Goal: Task Accomplishment & Management: Use online tool/utility

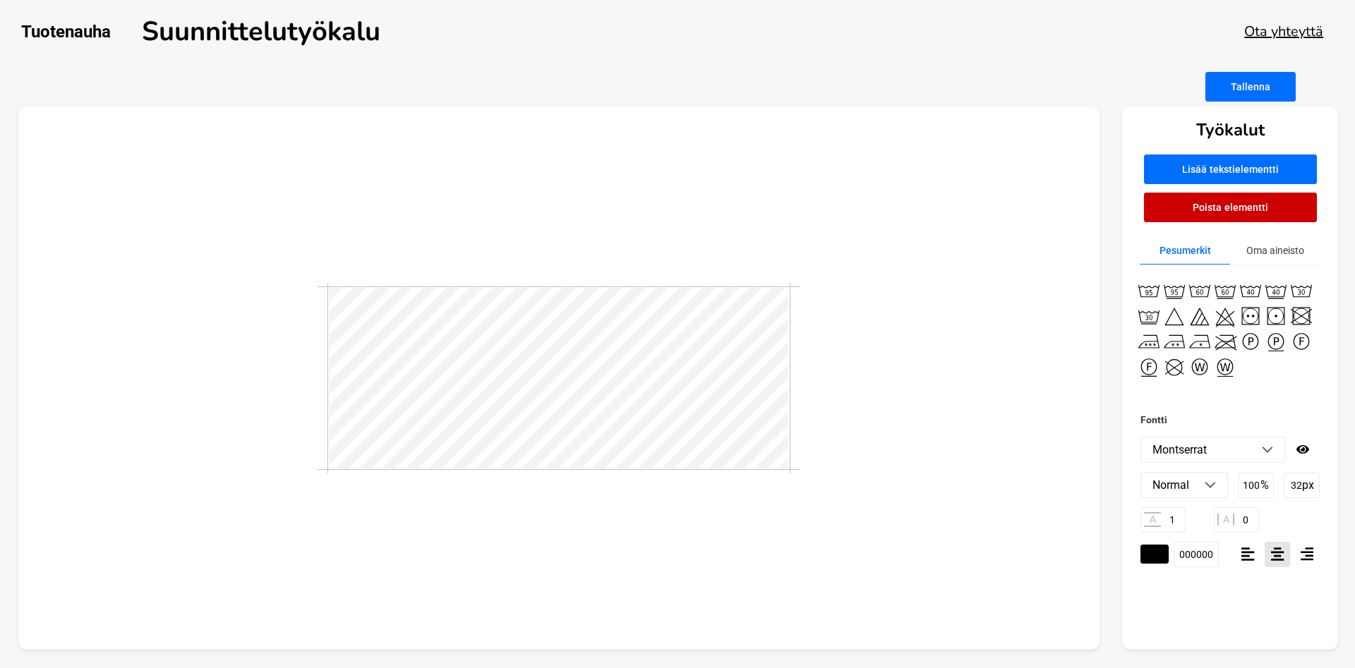
click at [1260, 449] on li "Montserrat" at bounding box center [1212, 450] width 143 height 25
click at [1205, 615] on li "Montserrat" at bounding box center [1212, 627] width 143 height 25
type textarea "A"
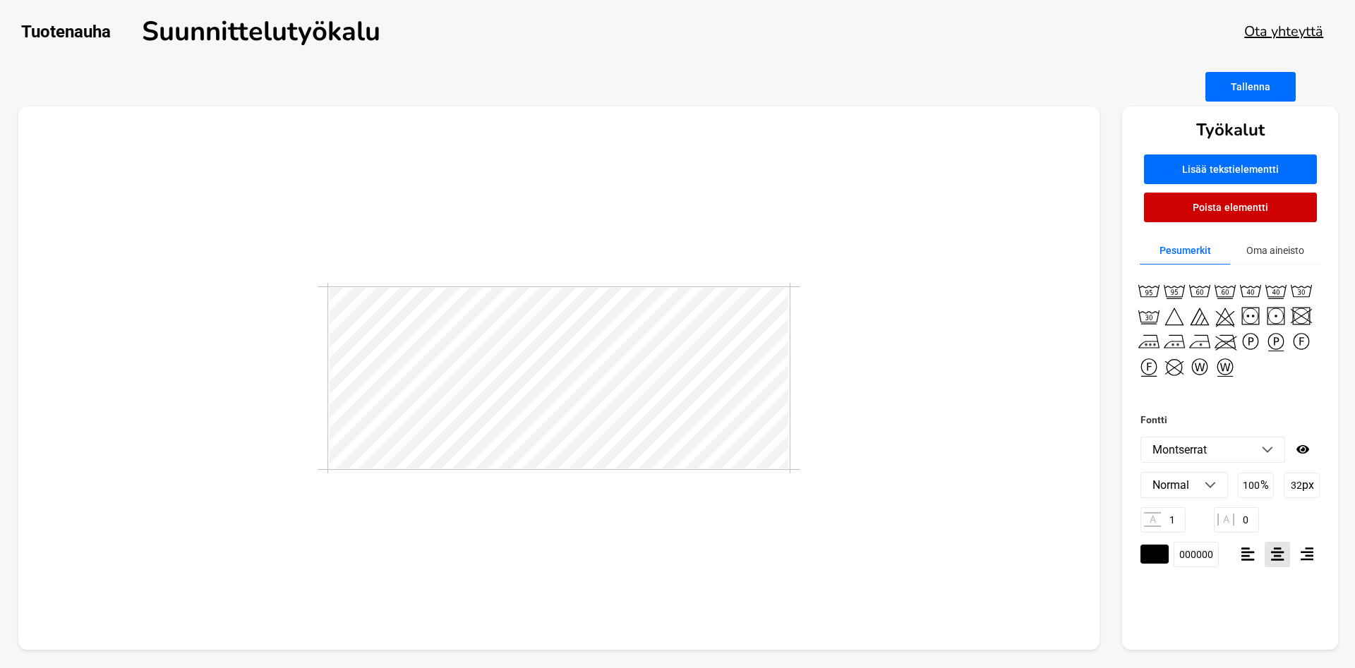
type textarea "a"
type textarea "AnnaS"
click at [828, 428] on div at bounding box center [559, 379] width 1082 height 544
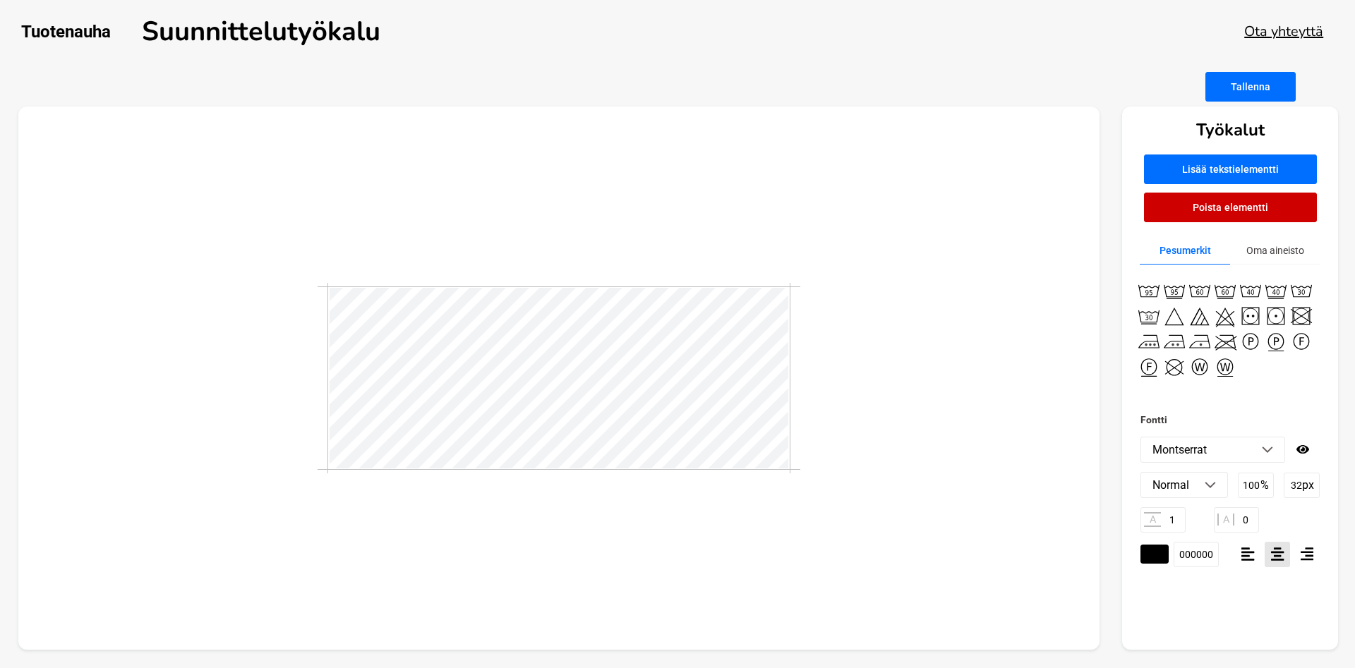
click at [1241, 214] on button "Poista elementti" at bounding box center [1230, 208] width 173 height 30
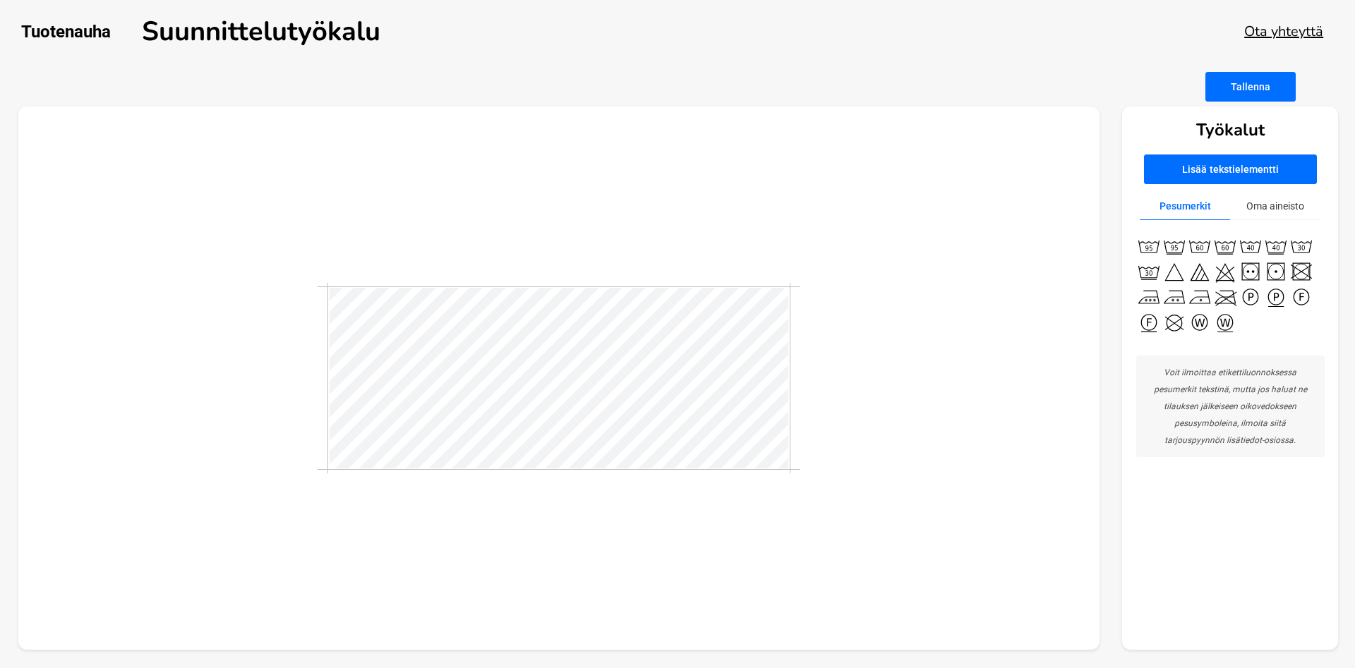
click at [1240, 169] on button "Lisää tekstielementti" at bounding box center [1230, 170] width 173 height 30
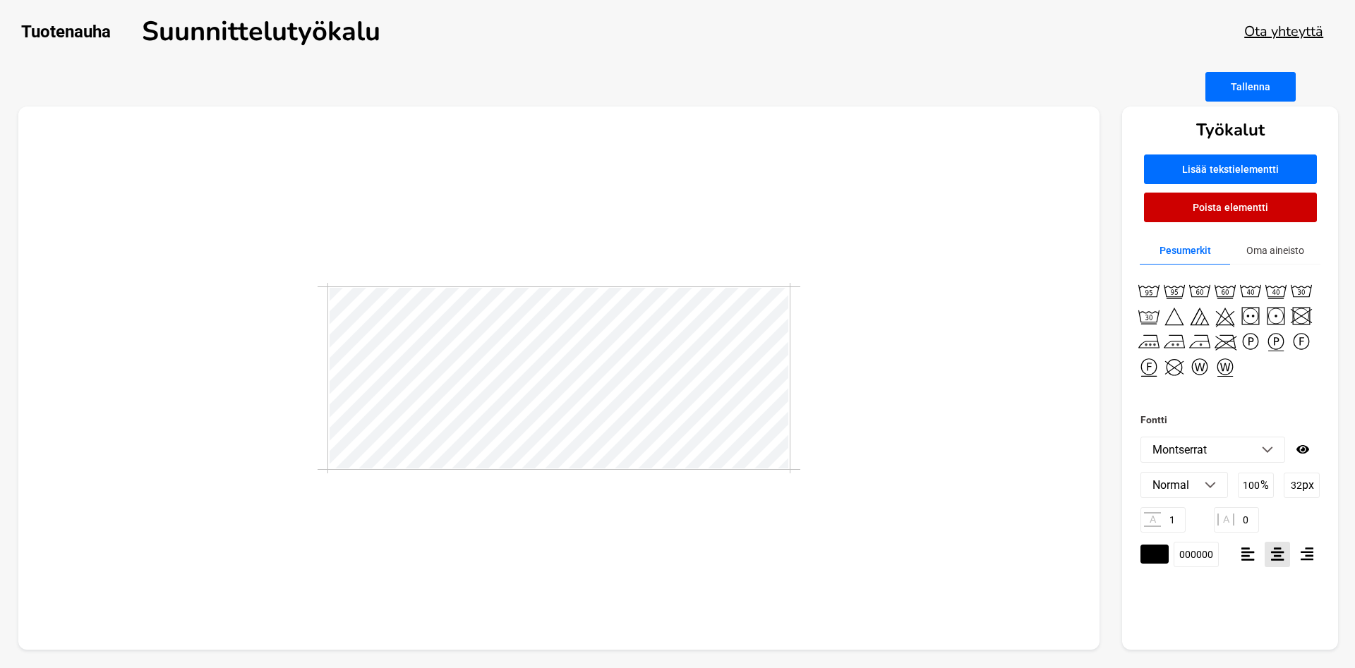
scroll to position [0, 1]
drag, startPoint x: 837, startPoint y: 511, endPoint x: 814, endPoint y: 483, distance: 35.6
click at [837, 510] on div at bounding box center [559, 379] width 1082 height 544
click at [1217, 215] on button "Poista elementti" at bounding box center [1230, 208] width 173 height 30
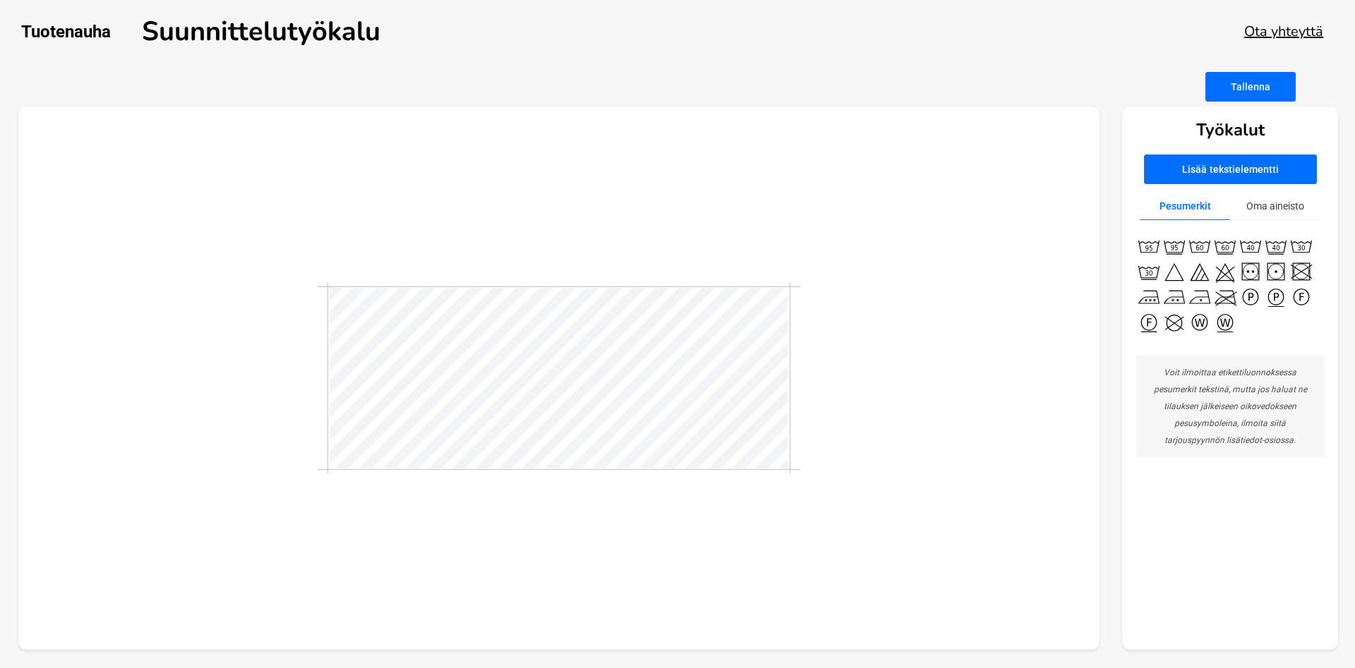
click at [1258, 165] on button "Lisää tekstielementti" at bounding box center [1230, 170] width 173 height 30
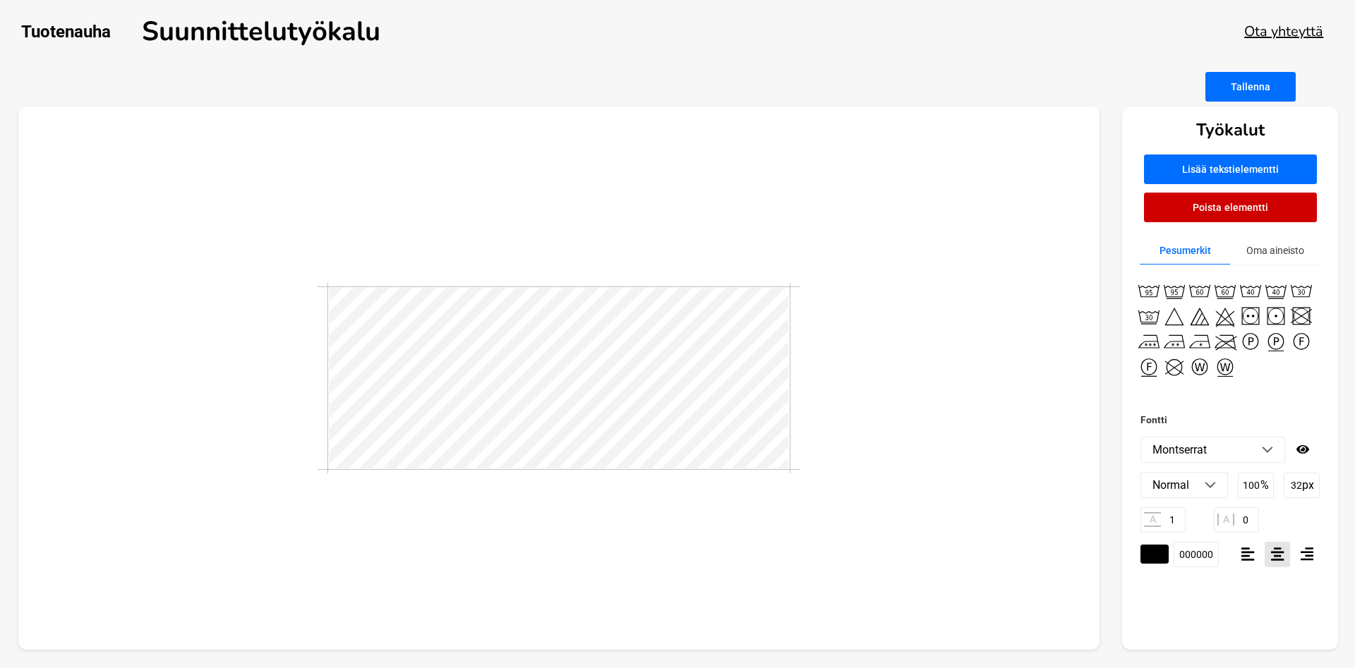
scroll to position [0, 0]
type textarea "T"
type textarea "AnnaS"
drag, startPoint x: 495, startPoint y: 613, endPoint x: 501, endPoint y: 558, distance: 55.3
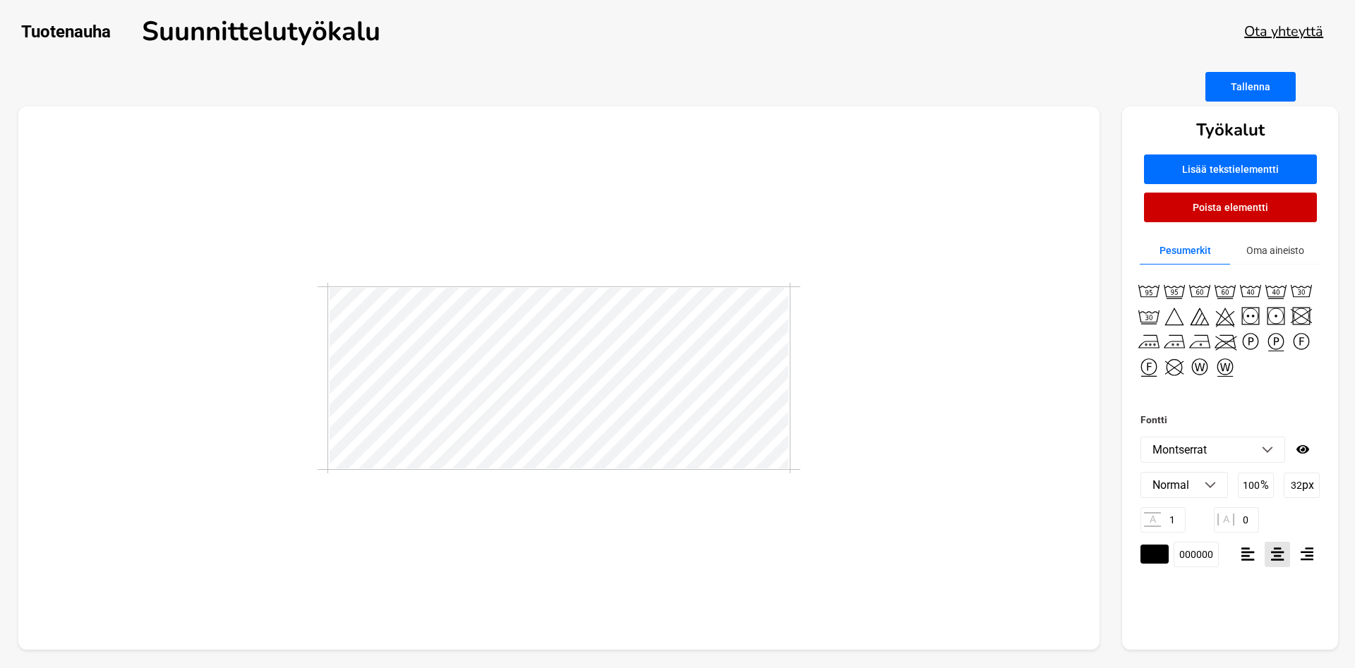
click at [495, 611] on div at bounding box center [559, 379] width 1082 height 544
click at [1176, 526] on input "1" at bounding box center [1162, 519] width 45 height 25
drag, startPoint x: 1251, startPoint y: 517, endPoint x: 1243, endPoint y: 521, distance: 9.2
click at [1243, 521] on input "0" at bounding box center [1236, 519] width 45 height 25
type input "1"
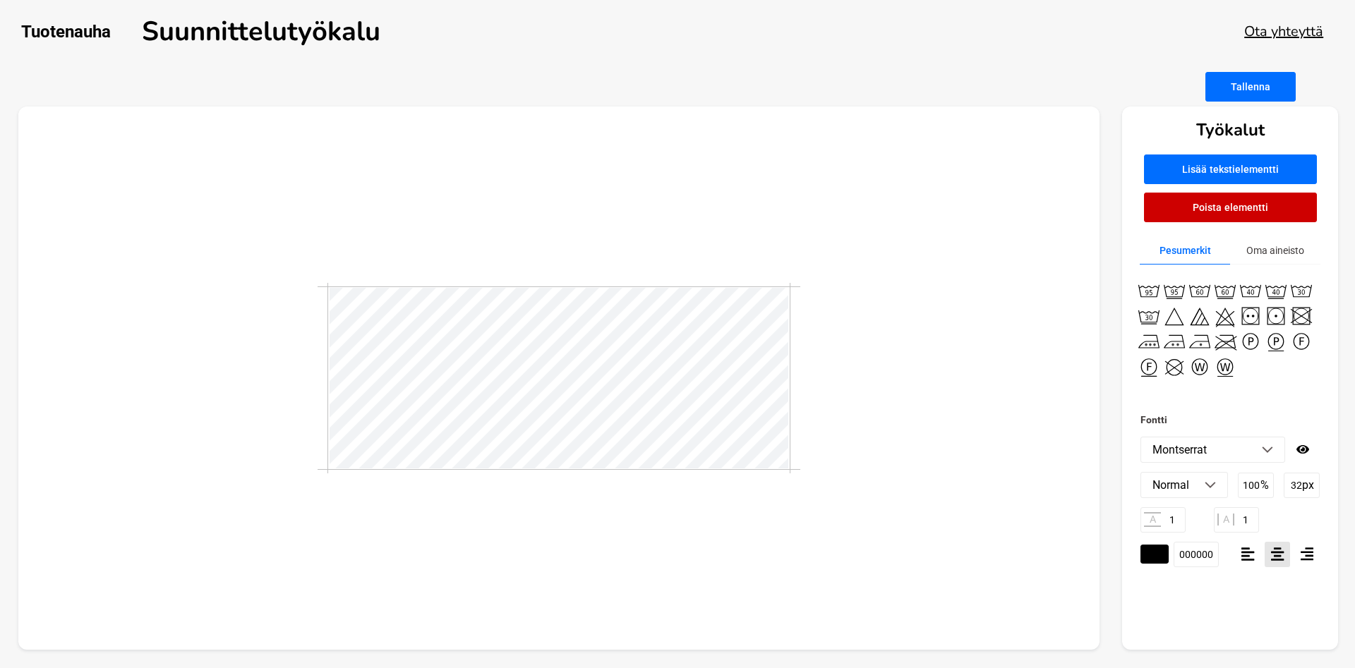
drag, startPoint x: 1021, startPoint y: 555, endPoint x: 759, endPoint y: 474, distance: 273.9
click at [1017, 553] on div at bounding box center [559, 379] width 1082 height 544
drag, startPoint x: 1179, startPoint y: 519, endPoint x: 1167, endPoint y: 519, distance: 11.3
click at [1167, 519] on input "1" at bounding box center [1162, 519] width 45 height 25
type input "1"
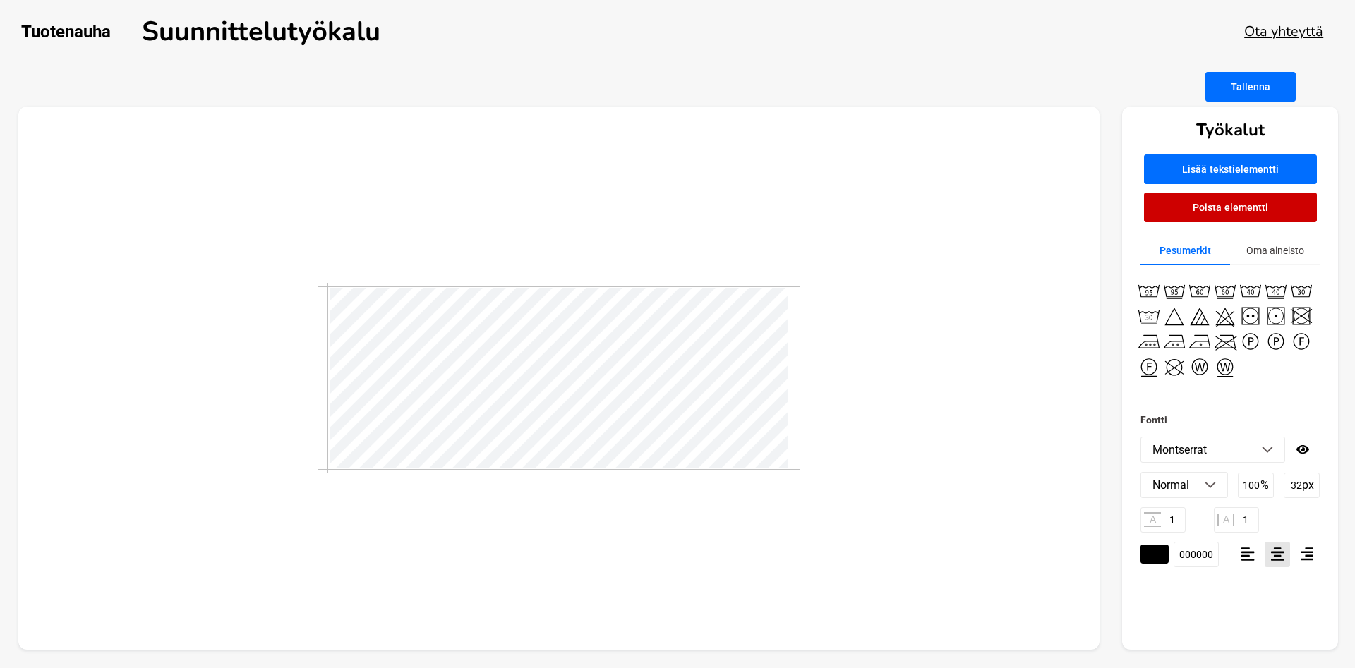
drag, startPoint x: 1248, startPoint y: 522, endPoint x: 1237, endPoint y: 524, distance: 10.8
click at [1237, 524] on input "1" at bounding box center [1236, 519] width 45 height 25
type input "0"
click at [843, 516] on div at bounding box center [559, 379] width 1082 height 544
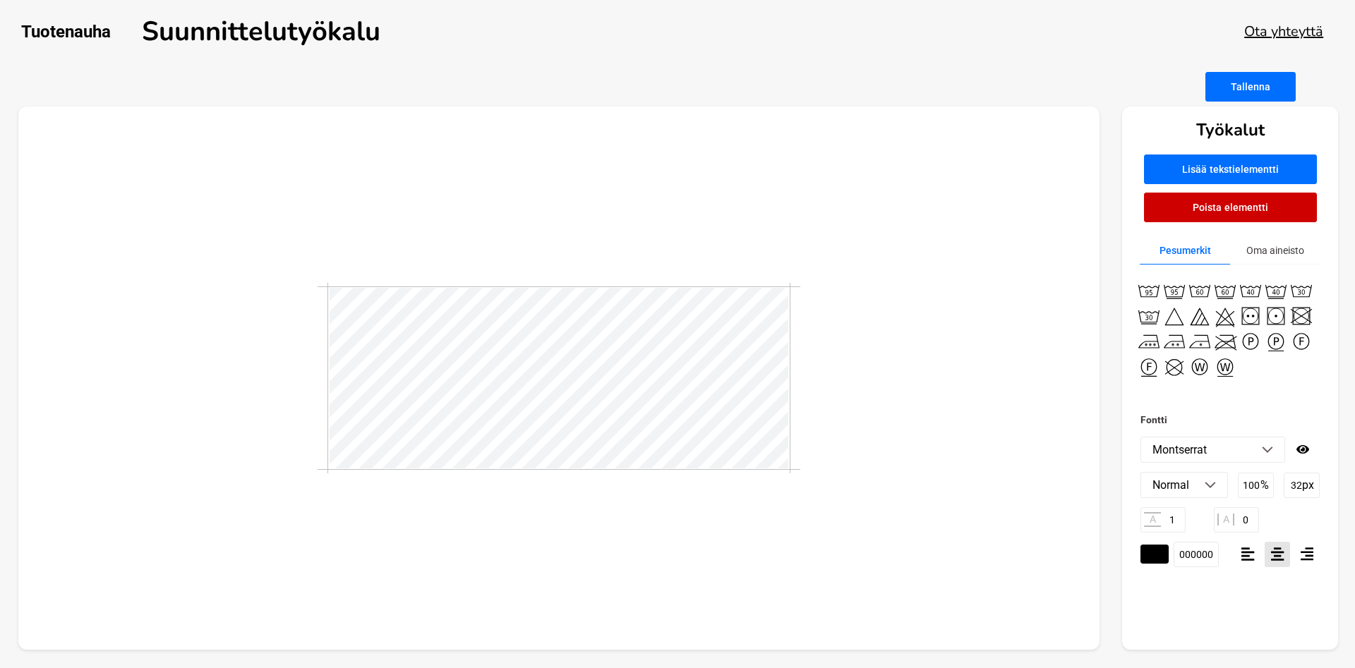
click at [1255, 213] on button "Poista elementti" at bounding box center [1230, 208] width 173 height 30
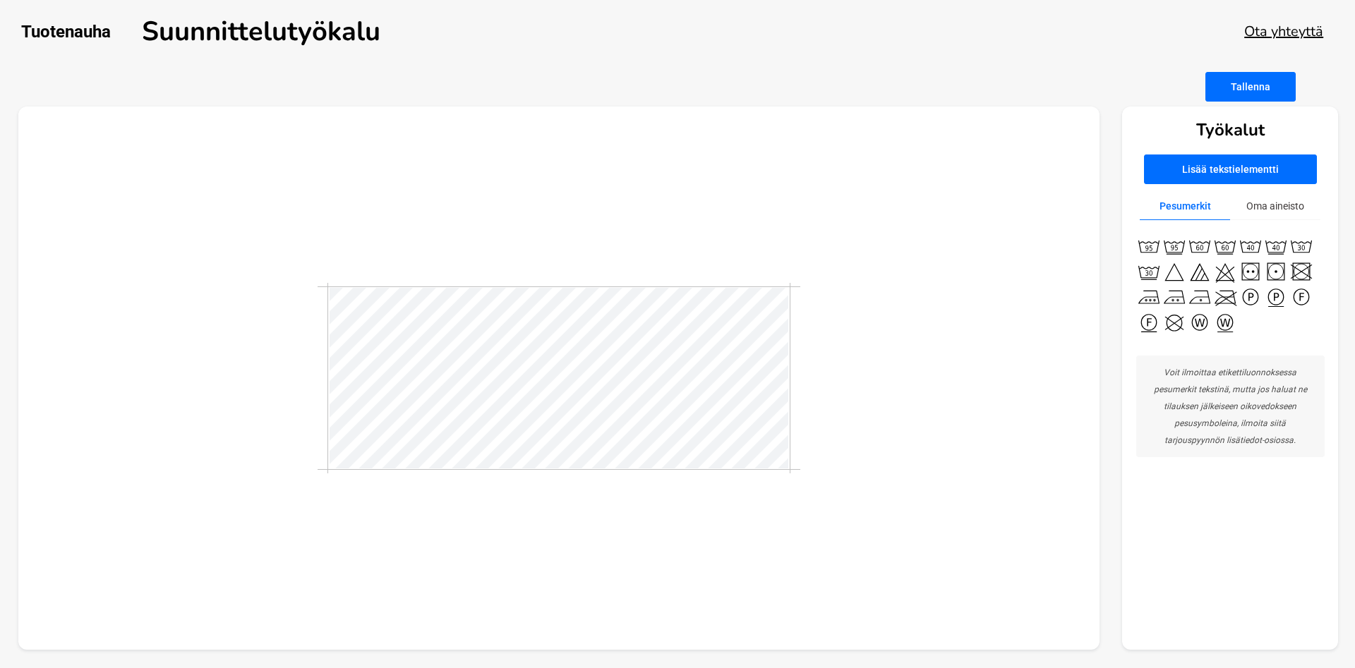
click at [1218, 168] on button "Lisää tekstielementti" at bounding box center [1230, 170] width 173 height 30
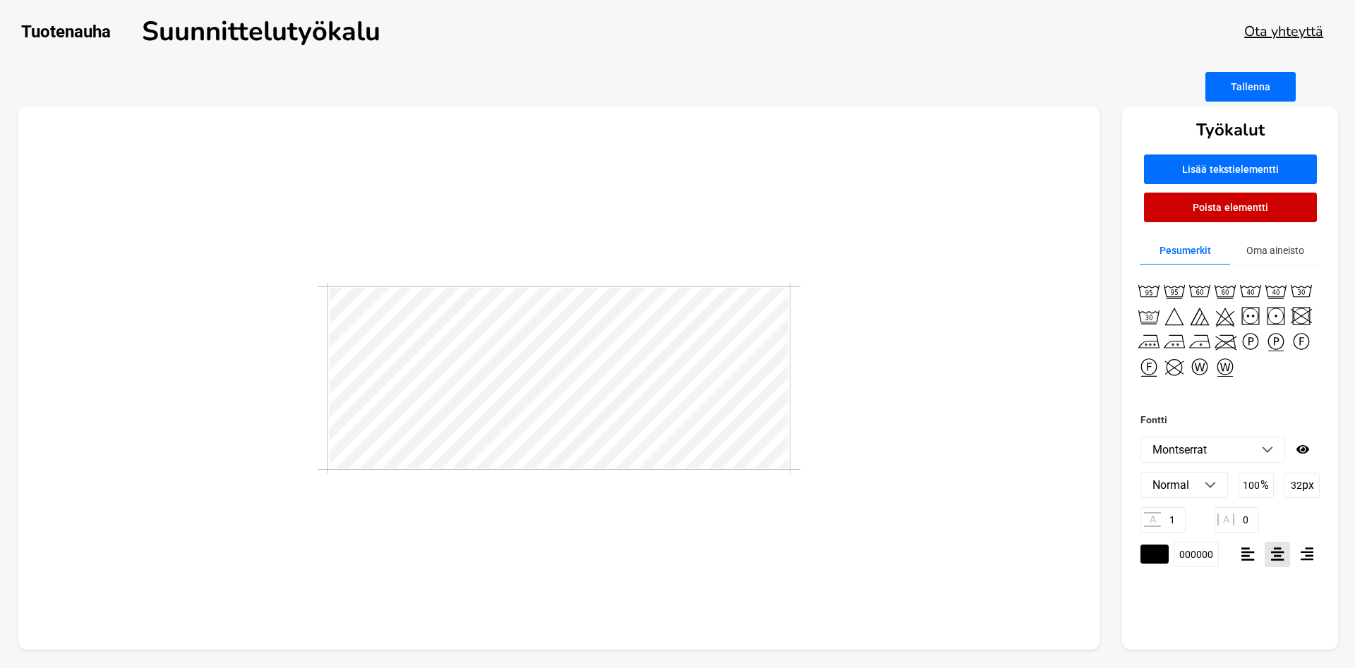
drag, startPoint x: 1172, startPoint y: 521, endPoint x: 1160, endPoint y: 523, distance: 12.9
click at [1160, 523] on input "1" at bounding box center [1162, 519] width 45 height 25
drag, startPoint x: 1173, startPoint y: 522, endPoint x: 1164, endPoint y: 523, distance: 9.3
click at [1164, 523] on input "1" at bounding box center [1162, 519] width 45 height 25
type input "0"
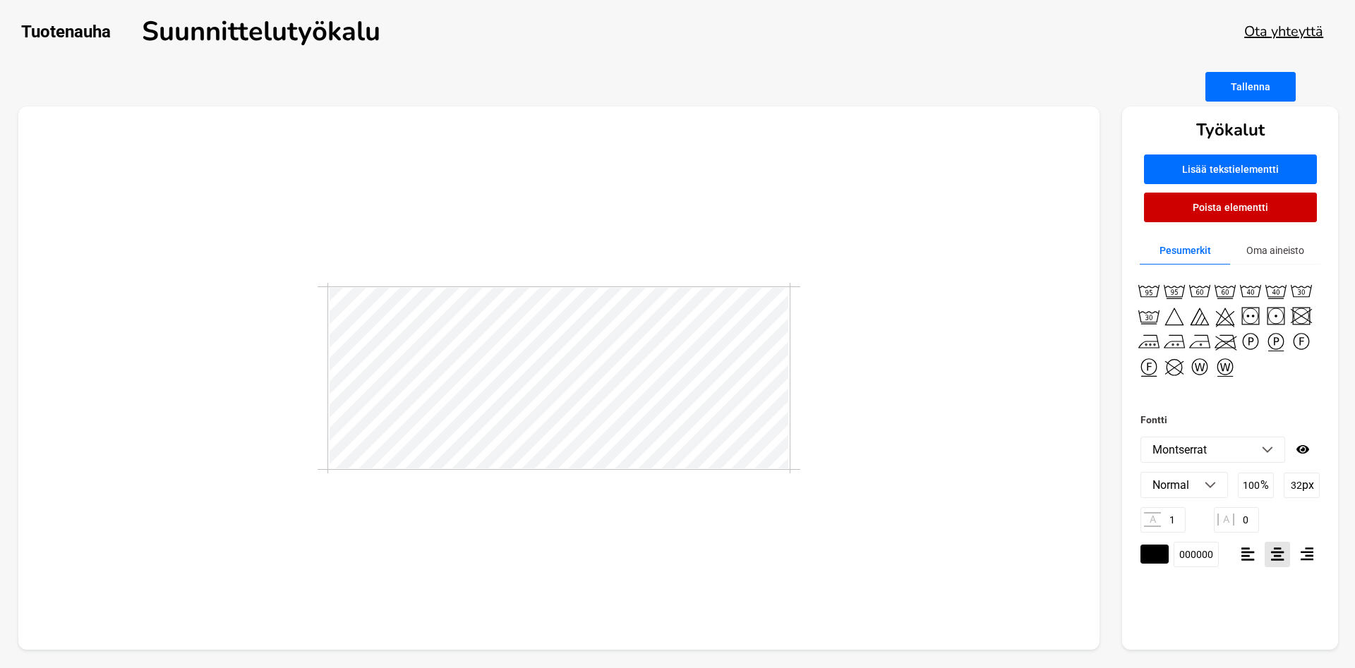
click at [319, 357] on div at bounding box center [559, 378] width 483 height 183
type textarea "e"
type textarea "AnnaS"
drag, startPoint x: 1249, startPoint y: 519, endPoint x: 1240, endPoint y: 521, distance: 9.3
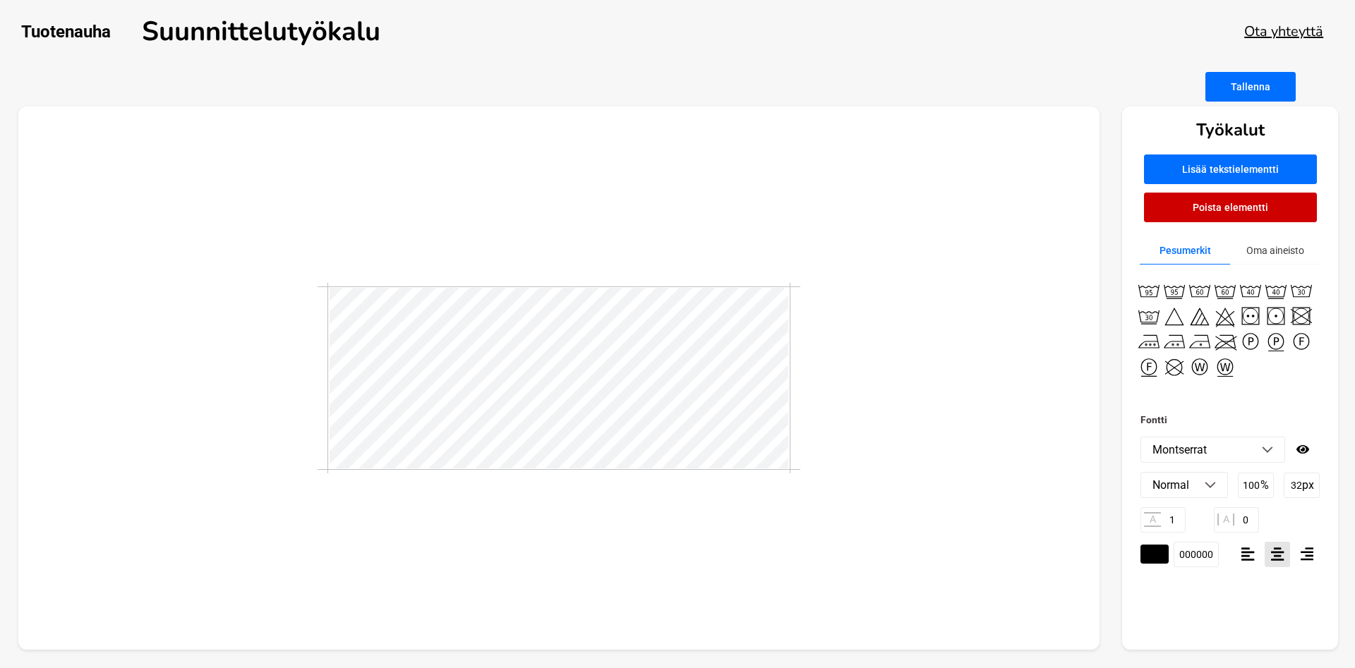
click at [1240, 521] on input "0" at bounding box center [1236, 519] width 45 height 25
type input "2"
click at [589, 536] on div at bounding box center [559, 379] width 1082 height 544
click at [769, 386] on div at bounding box center [559, 378] width 483 height 191
drag, startPoint x: 1277, startPoint y: 210, endPoint x: 1256, endPoint y: 185, distance: 32.5
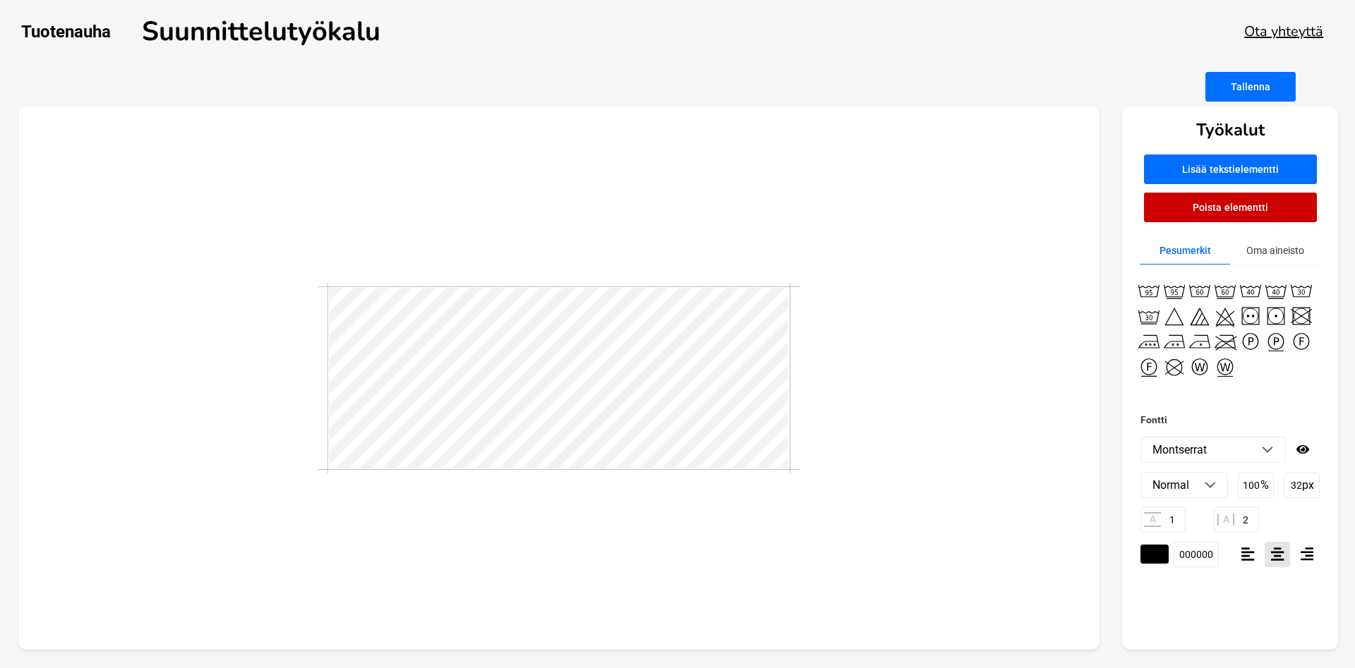
click at [1275, 209] on button "Poista elementti" at bounding box center [1230, 208] width 173 height 30
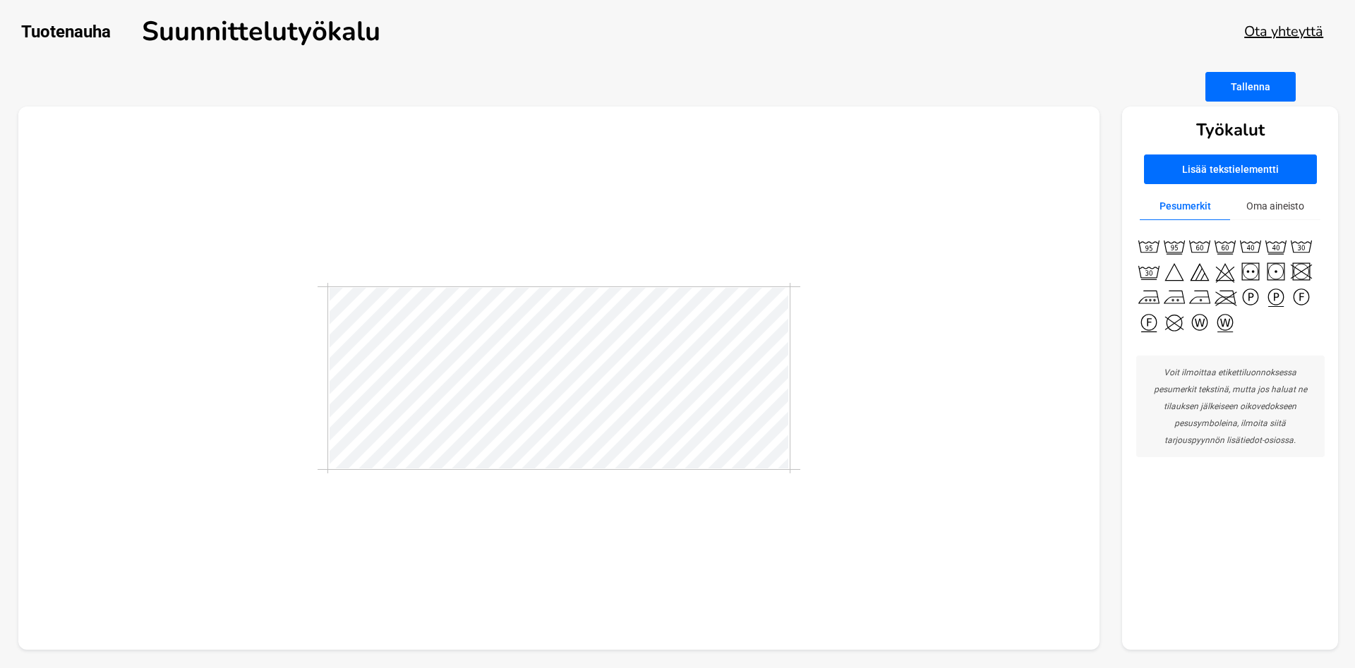
drag, startPoint x: 1252, startPoint y: 163, endPoint x: 1229, endPoint y: 169, distance: 24.0
click at [1250, 163] on button "Lisää tekstielementti" at bounding box center [1230, 170] width 173 height 30
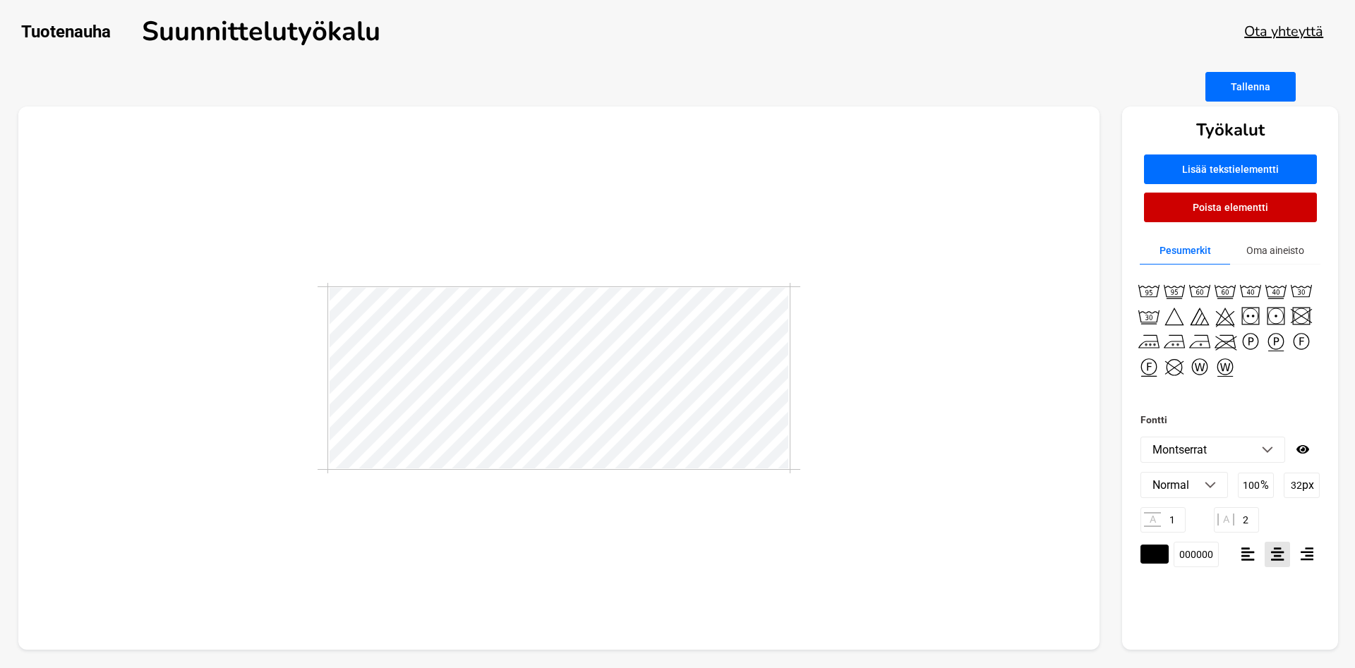
scroll to position [0, 0]
type textarea "T"
type textarea "AnnaS"
drag, startPoint x: 1175, startPoint y: 522, endPoint x: 1168, endPoint y: 524, distance: 7.4
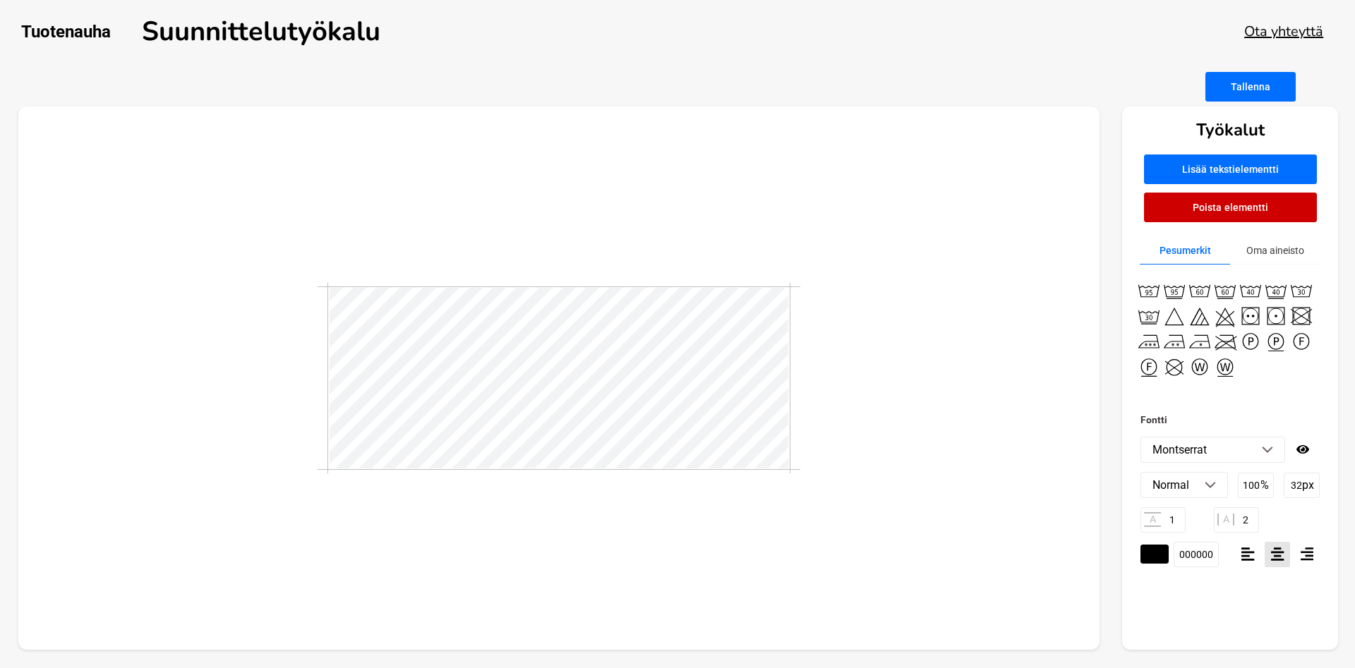
click at [1168, 524] on input "1" at bounding box center [1162, 519] width 45 height 25
drag, startPoint x: 1248, startPoint y: 521, endPoint x: 1203, endPoint y: 522, distance: 45.2
click at [1240, 524] on input "2" at bounding box center [1236, 519] width 45 height 25
type input "2"
click at [793, 507] on div at bounding box center [559, 379] width 1082 height 544
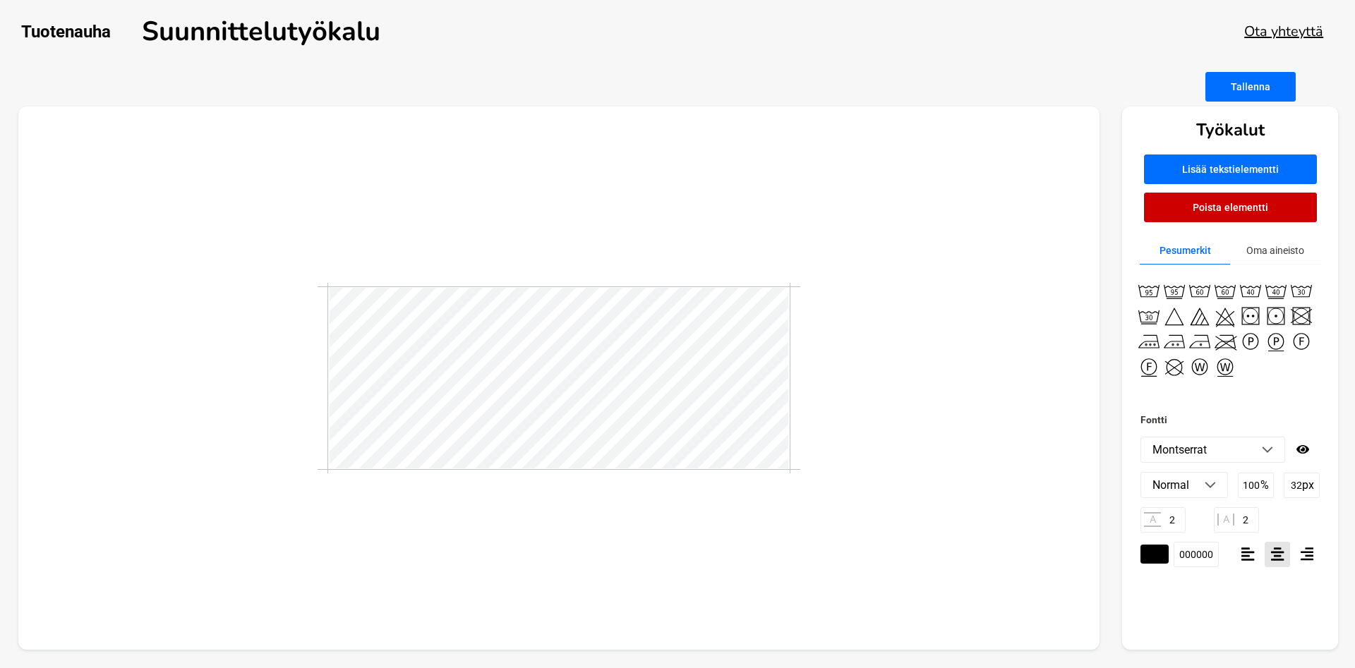
click at [1229, 212] on button "Poista elementti" at bounding box center [1230, 208] width 173 height 30
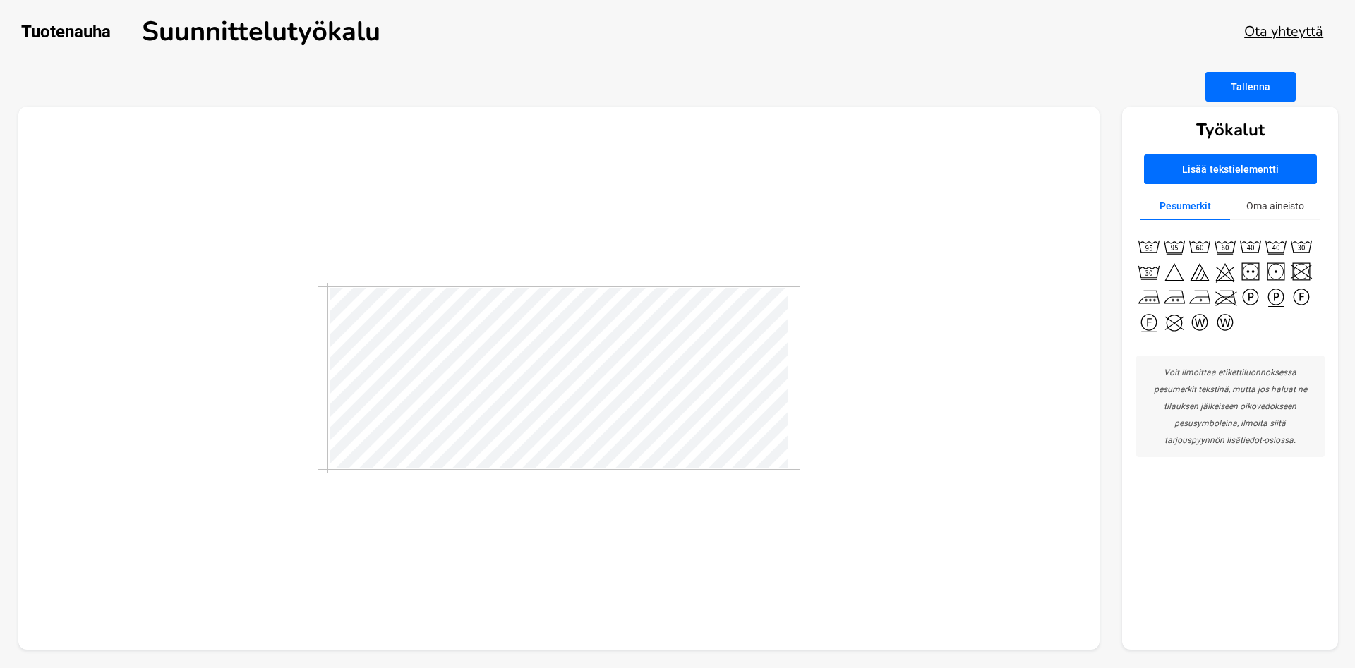
click at [1246, 170] on button "Lisää tekstielementti" at bounding box center [1230, 170] width 173 height 30
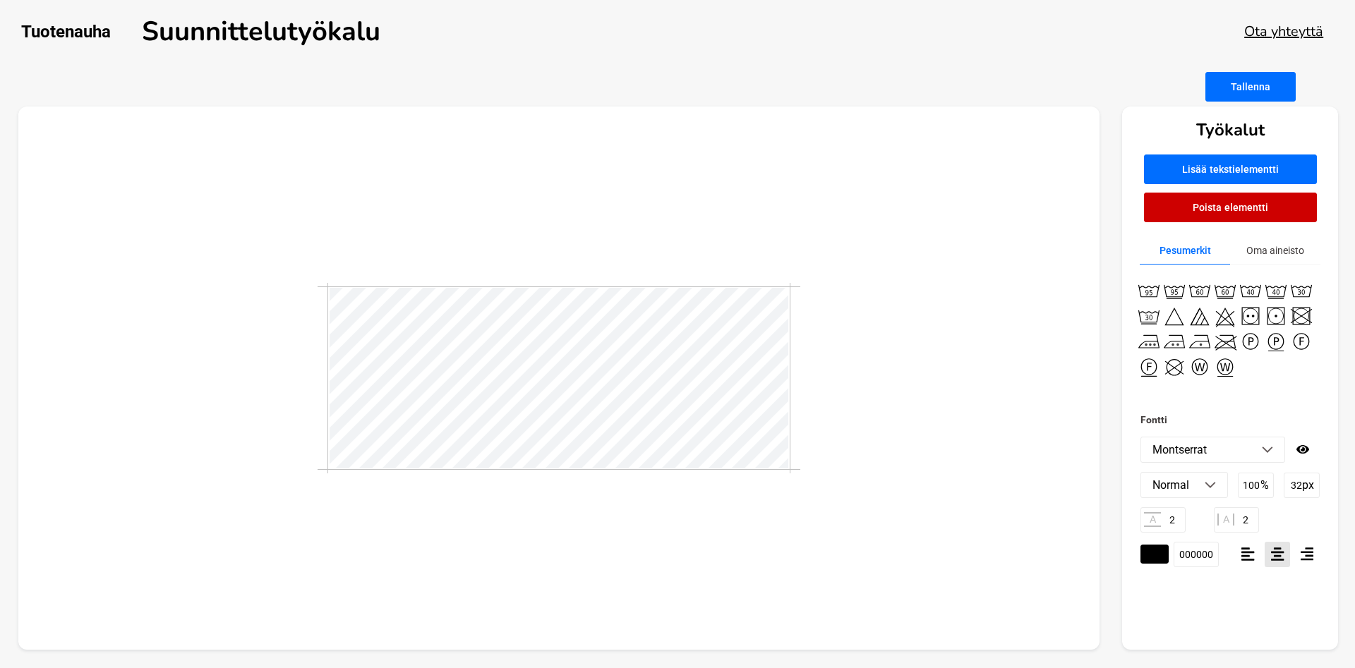
scroll to position [0, 0]
type textarea "T"
type textarea "A"
click at [1170, 524] on input "2" at bounding box center [1162, 519] width 45 height 25
drag, startPoint x: 1179, startPoint y: 519, endPoint x: 1166, endPoint y: 522, distance: 13.6
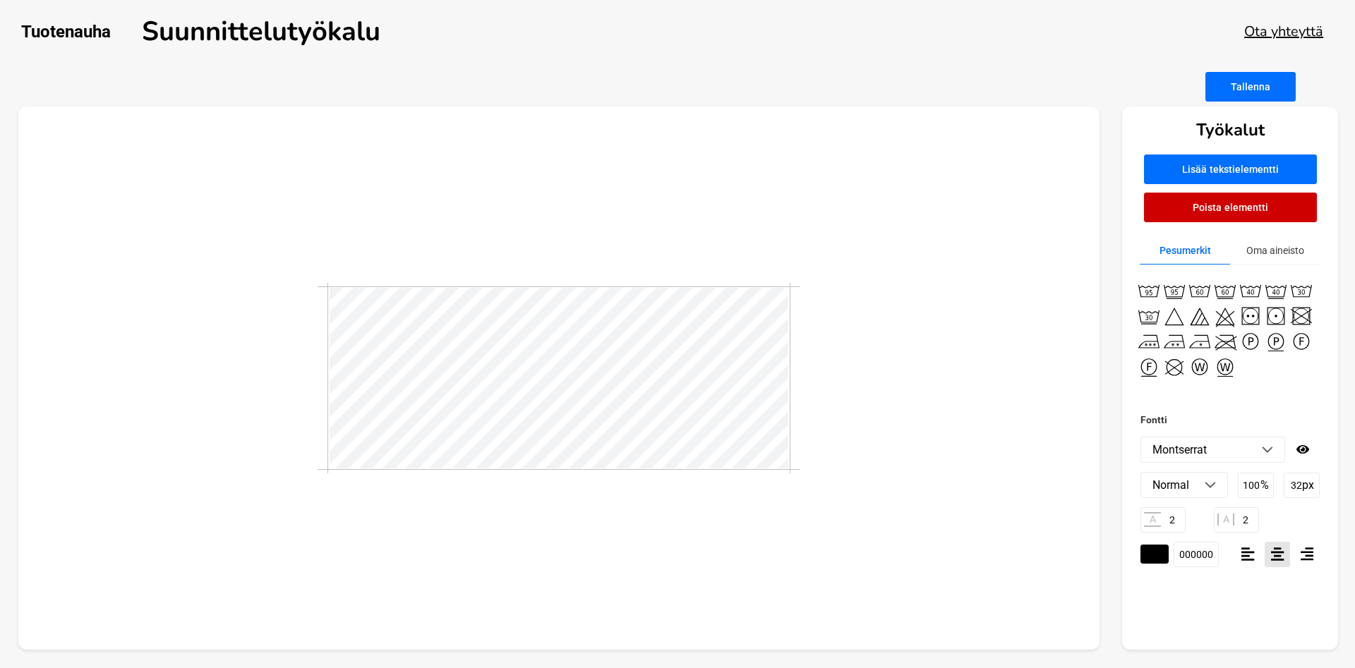
click at [1166, 522] on input "2" at bounding box center [1162, 519] width 45 height 25
type input "1"
drag, startPoint x: 1243, startPoint y: 522, endPoint x: 1231, endPoint y: 522, distance: 12.0
click at [1231, 522] on input "2" at bounding box center [1236, 519] width 45 height 25
drag, startPoint x: 1250, startPoint y: 519, endPoint x: 1239, endPoint y: 521, distance: 11.4
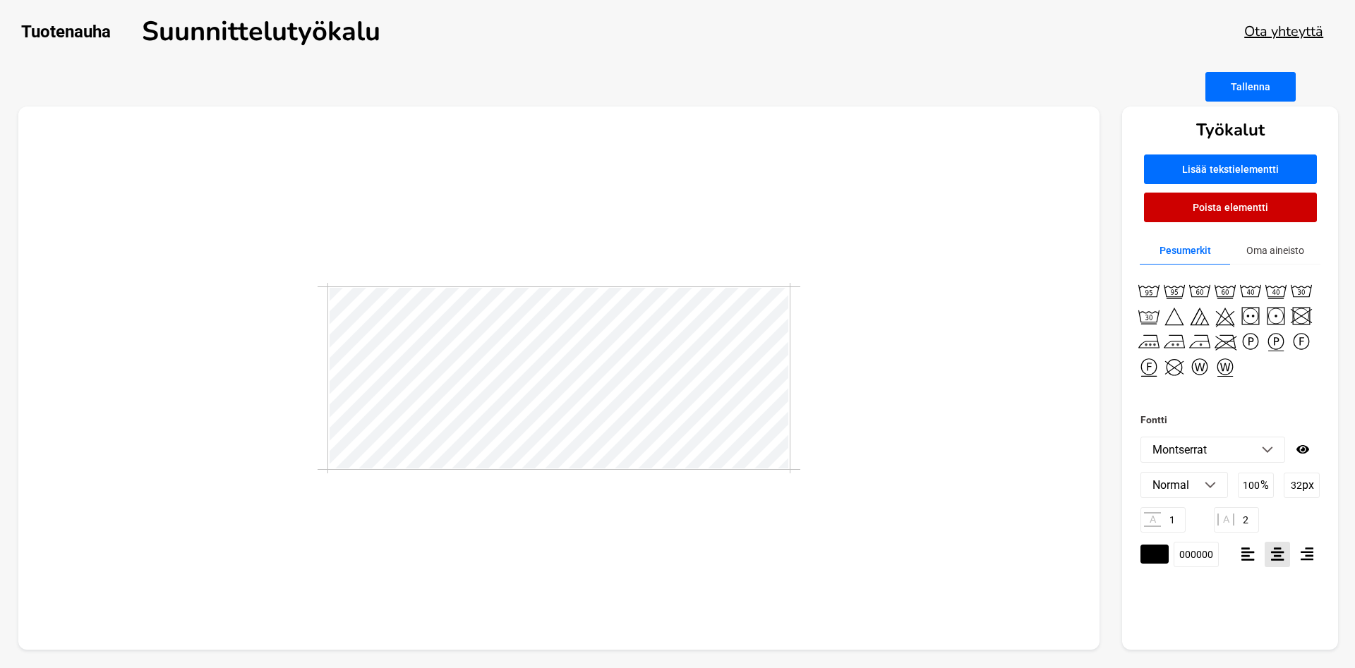
click at [1239, 521] on input "2" at bounding box center [1236, 519] width 45 height 25
type input "0"
type textarea "AnnaS"
click at [1223, 613] on div "Fontti [PERSON_NAME] Libre Abril Fatface Aclonica Acme Actor [PERSON_NAME] Adve…" at bounding box center [1230, 530] width 216 height 239
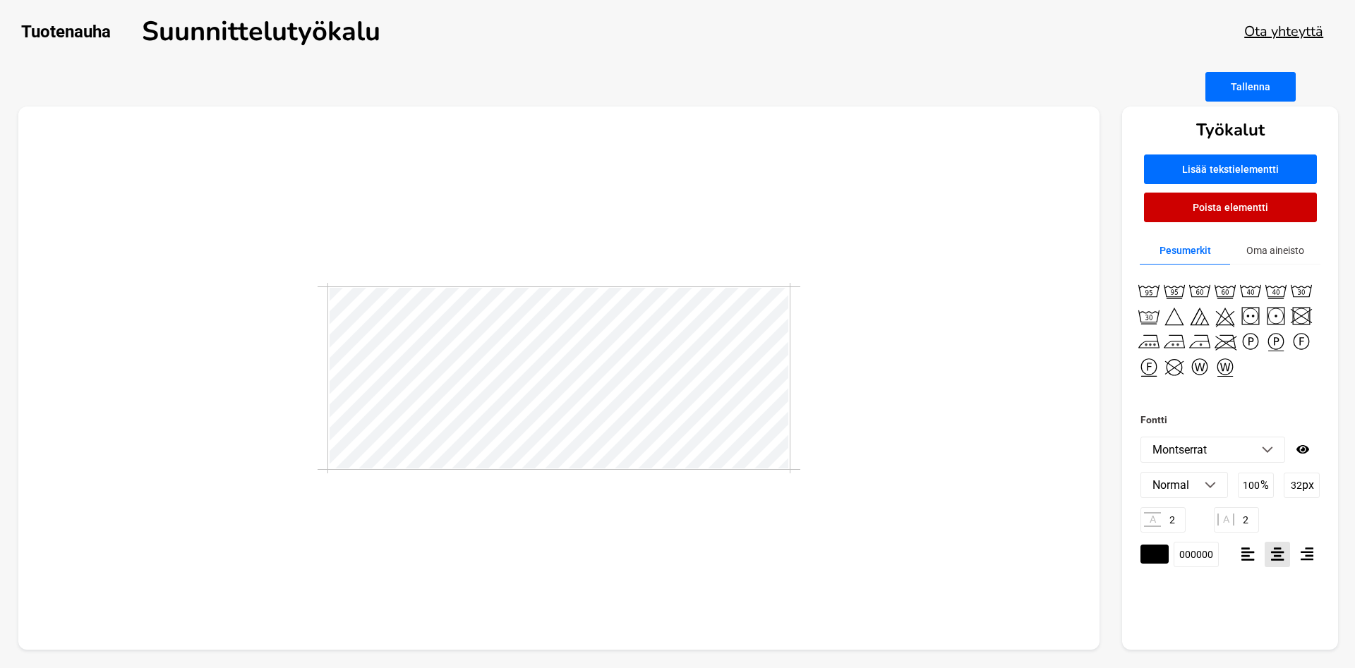
click at [1231, 209] on button "Poista elementti" at bounding box center [1230, 208] width 173 height 30
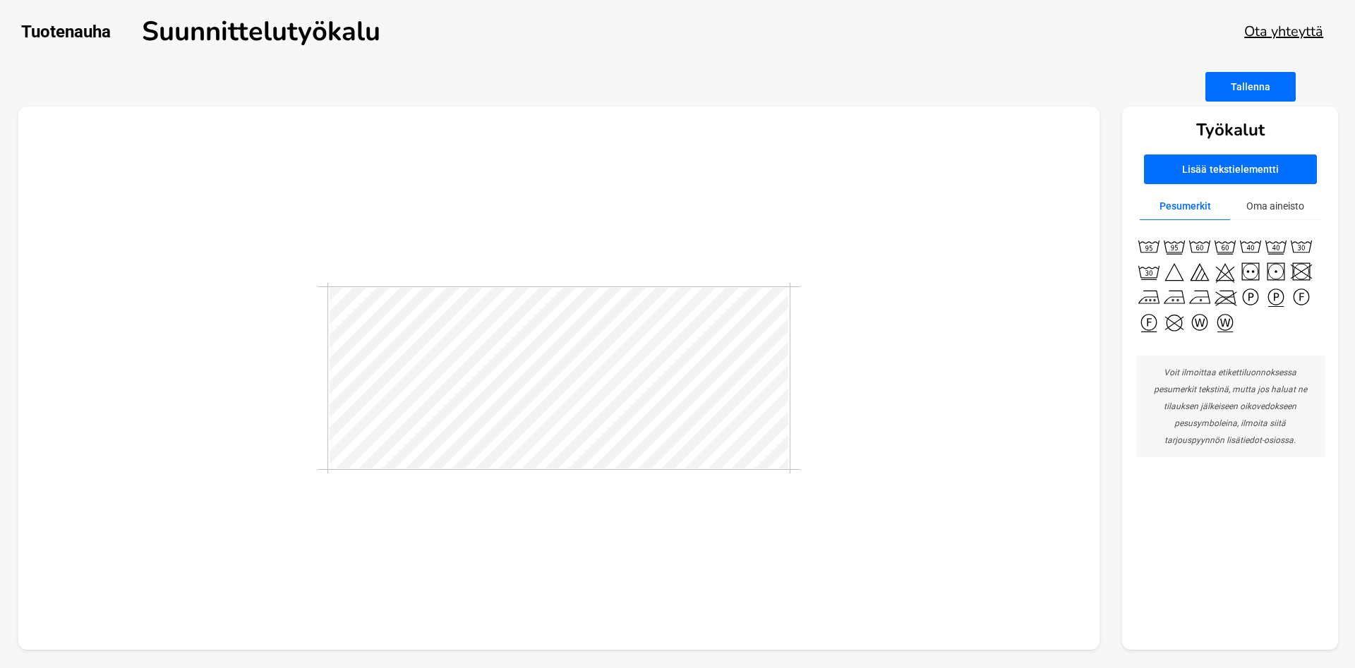
click at [1241, 176] on button "Lisää tekstielementti" at bounding box center [1230, 170] width 173 height 30
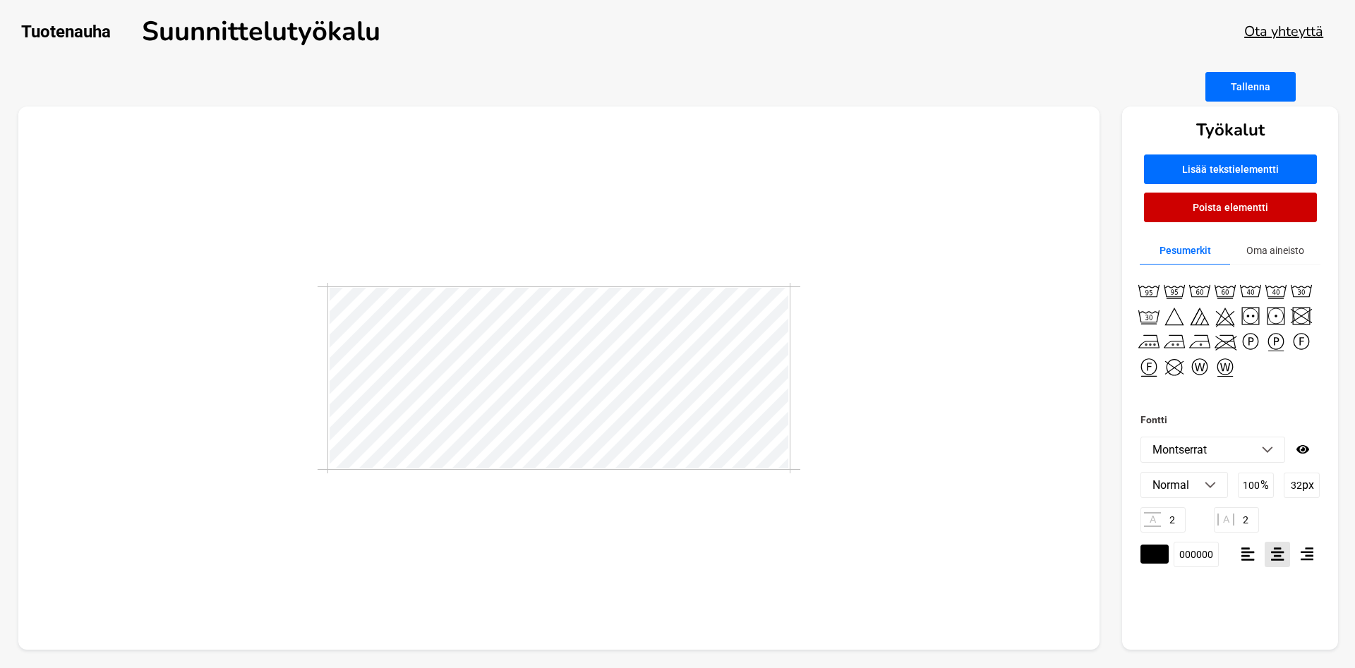
drag, startPoint x: 1177, startPoint y: 514, endPoint x: 1165, endPoint y: 515, distance: 12.1
click at [1165, 515] on input "2" at bounding box center [1162, 519] width 45 height 25
click at [1144, 517] on input "2" at bounding box center [1162, 519] width 45 height 25
click at [1152, 517] on p "A" at bounding box center [1152, 519] width 17 height 15
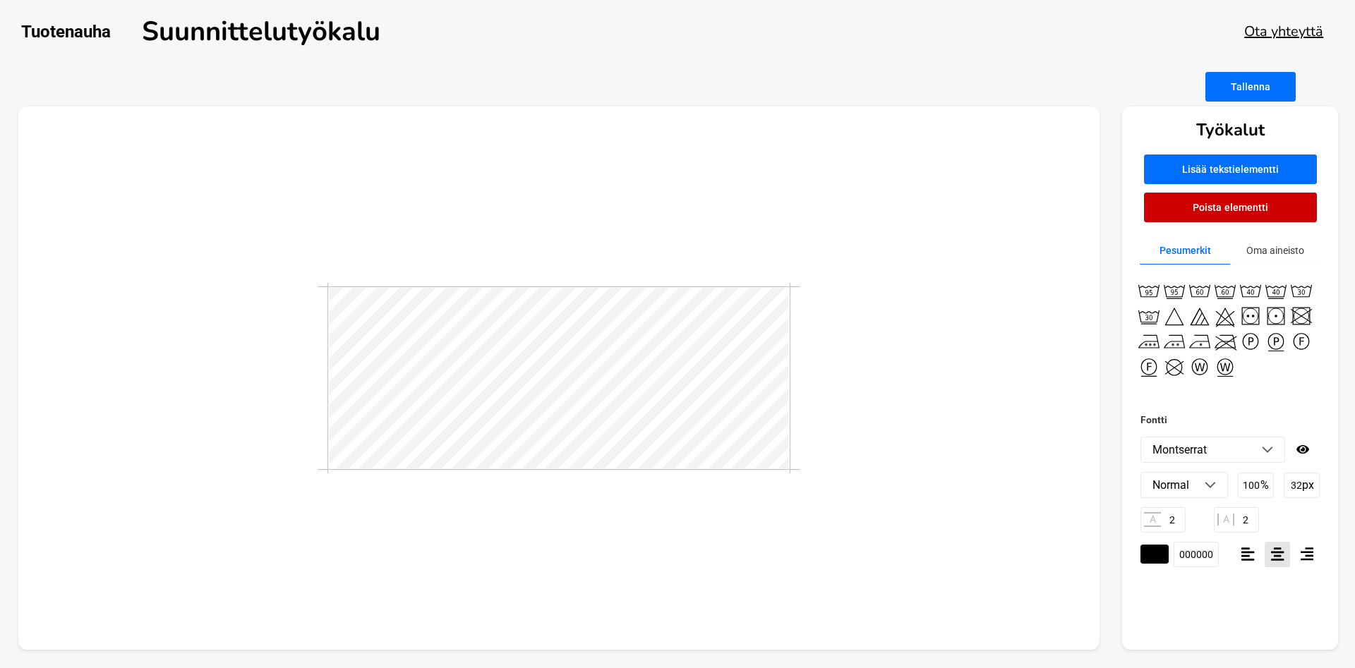
click at [960, 523] on div at bounding box center [559, 379] width 1082 height 544
click at [776, 285] on div at bounding box center [559, 378] width 464 height 191
drag, startPoint x: 1181, startPoint y: 520, endPoint x: 1166, endPoint y: 522, distance: 15.0
click at [1166, 522] on input "2" at bounding box center [1162, 519] width 45 height 25
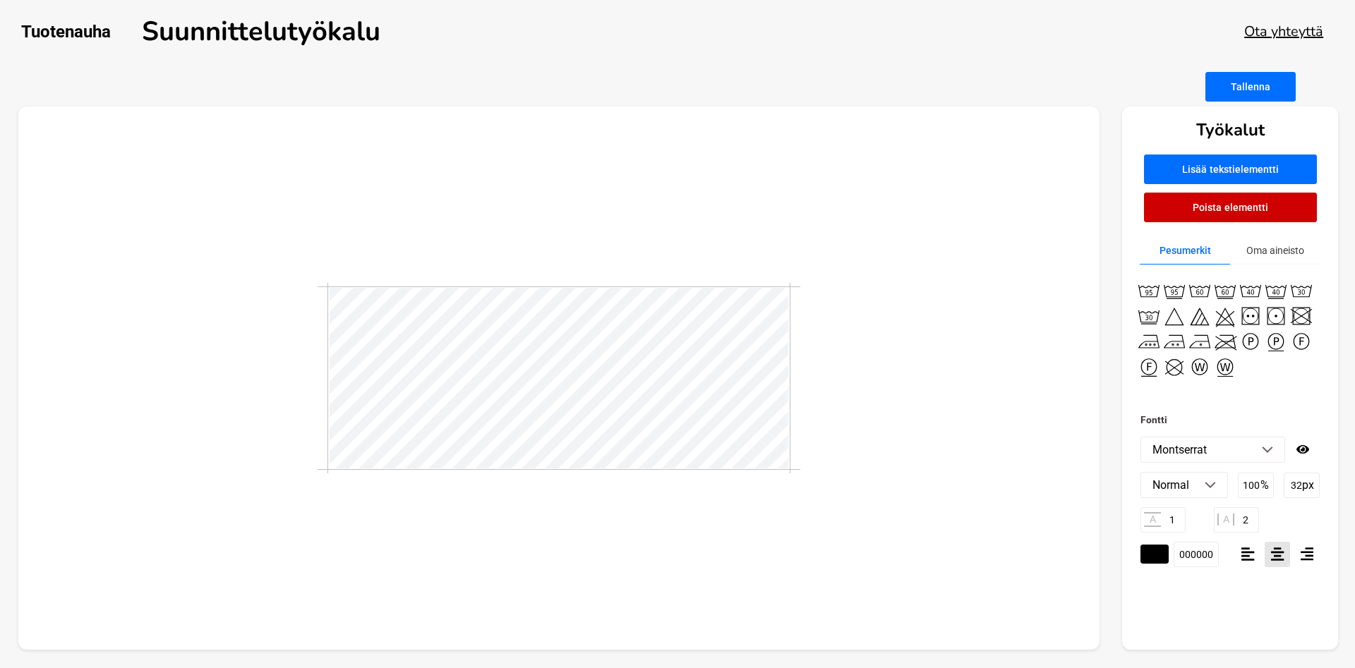
type input "1"
click at [1248, 522] on input "2" at bounding box center [1236, 519] width 45 height 25
type input "0"
click at [1234, 213] on button "Poista elementti" at bounding box center [1230, 208] width 173 height 30
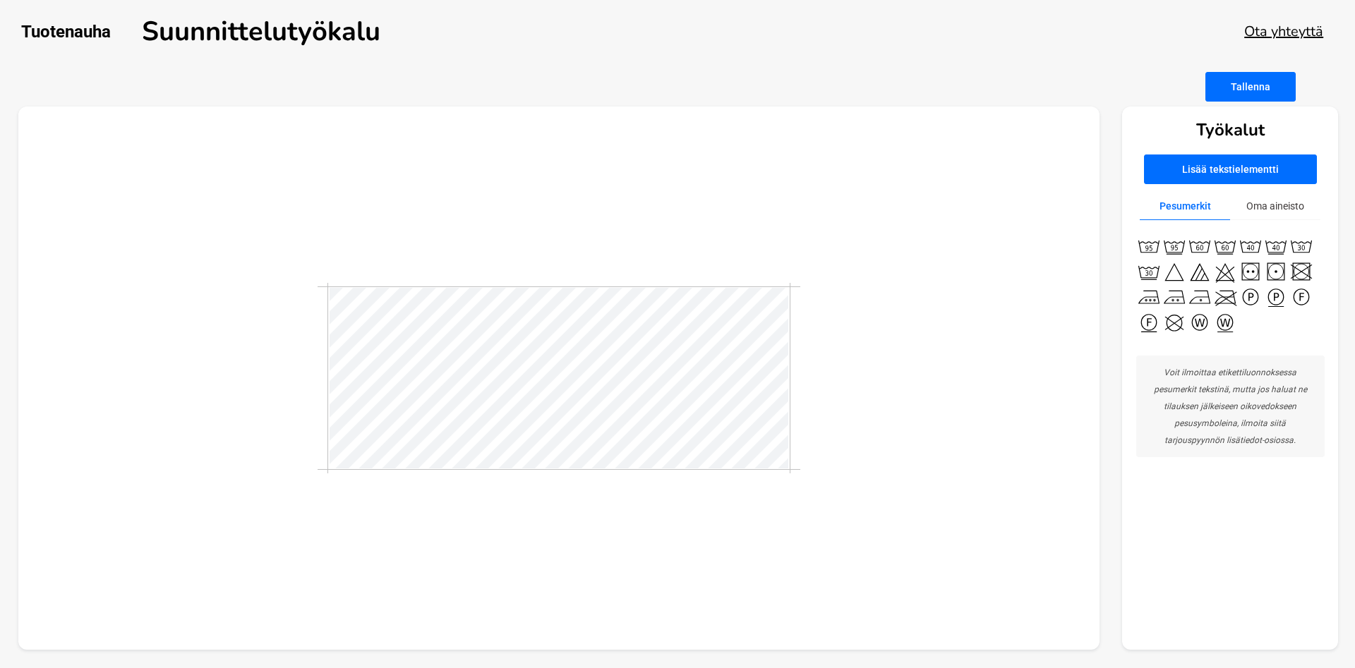
click at [1229, 166] on button "Lisää tekstielementti" at bounding box center [1230, 170] width 173 height 30
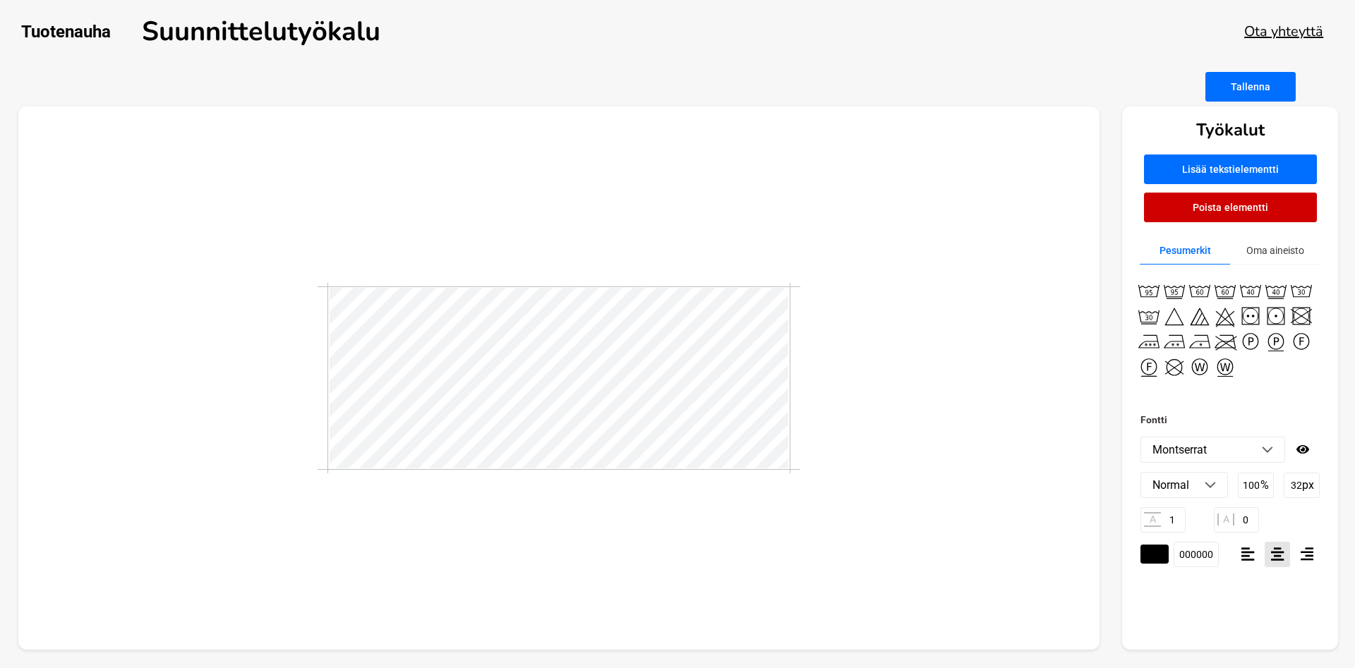
type textarea "AnnaS"
drag, startPoint x: 1168, startPoint y: 522, endPoint x: 1177, endPoint y: 523, distance: 9.3
click at [1177, 523] on input "1" at bounding box center [1162, 519] width 45 height 25
type input "2"
drag, startPoint x: 939, startPoint y: 510, endPoint x: 900, endPoint y: 505, distance: 39.1
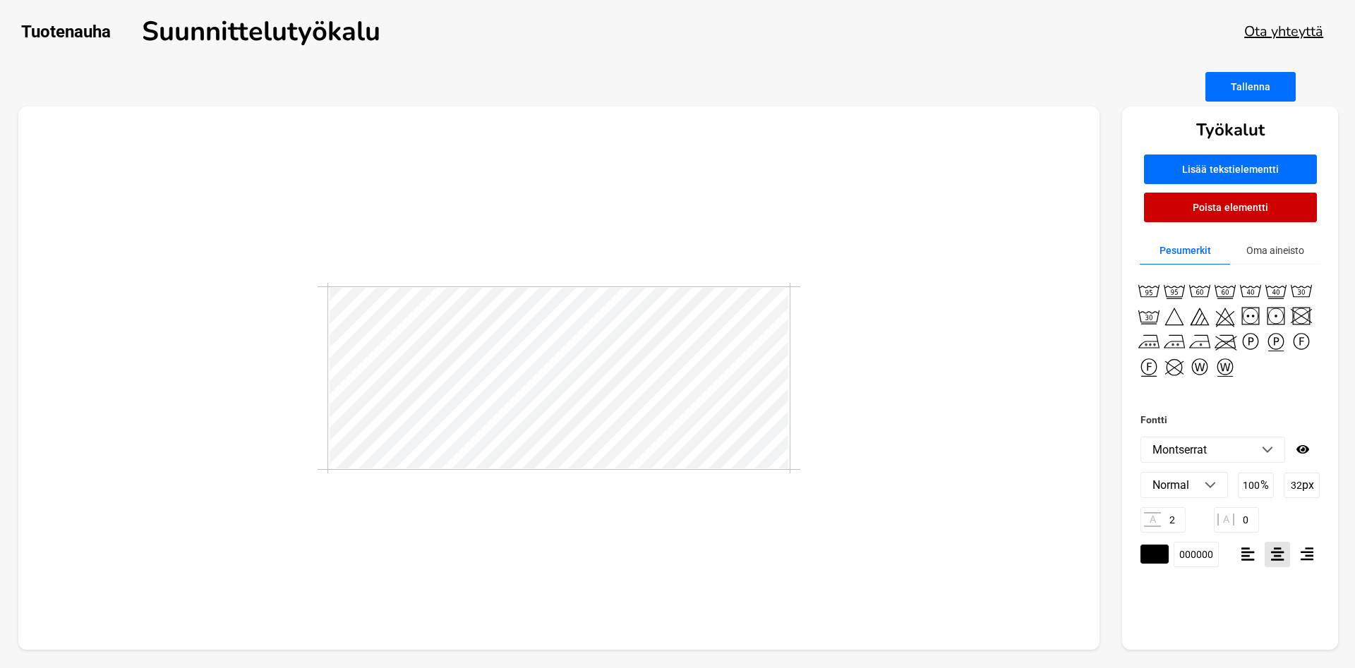
click at [939, 511] on div at bounding box center [559, 379] width 1082 height 544
type textarea "AnnaS"
drag, startPoint x: 1177, startPoint y: 517, endPoint x: 1166, endPoint y: 519, distance: 11.4
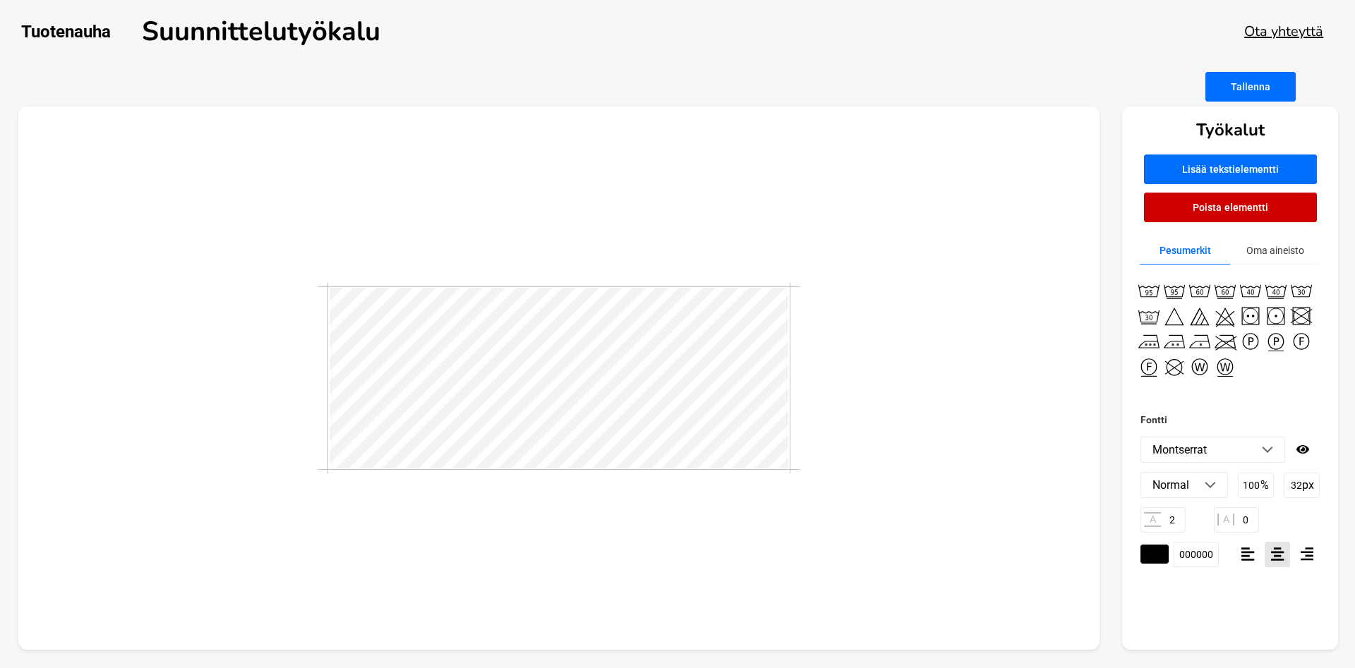
click at [1166, 519] on input "2" at bounding box center [1162, 519] width 45 height 25
type input "3"
type input "1"
type textarea "AnnaS"
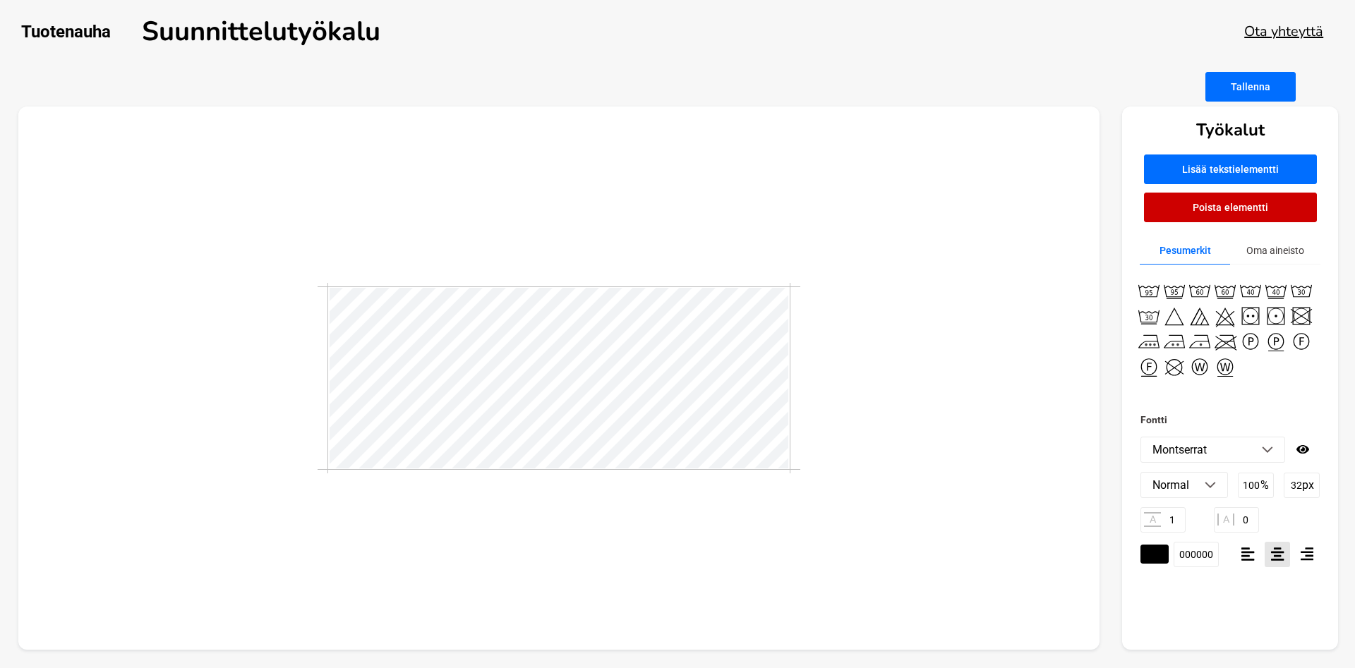
scroll to position [0, 1]
click at [1182, 528] on input "1" at bounding box center [1162, 519] width 45 height 25
click at [1171, 523] on input "1" at bounding box center [1162, 519] width 45 height 25
type input "5"
drag, startPoint x: 1167, startPoint y: 517, endPoint x: 1181, endPoint y: 525, distance: 15.5
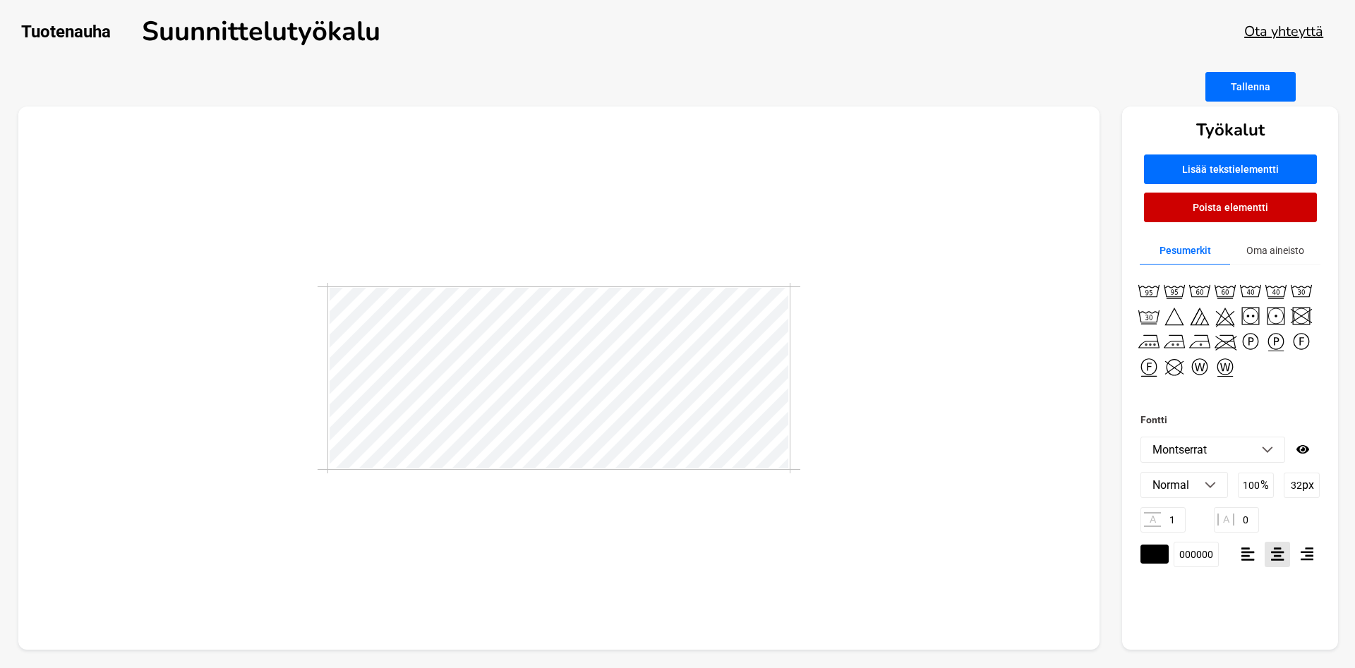
click at [1181, 525] on input "1" at bounding box center [1162, 519] width 45 height 25
type input "5"
click at [1189, 616] on div "Fontti [PERSON_NAME] Libre Abril Fatface Aclonica Acme Actor [PERSON_NAME] Adve…" at bounding box center [1230, 530] width 216 height 239
type textarea "AnnaS"
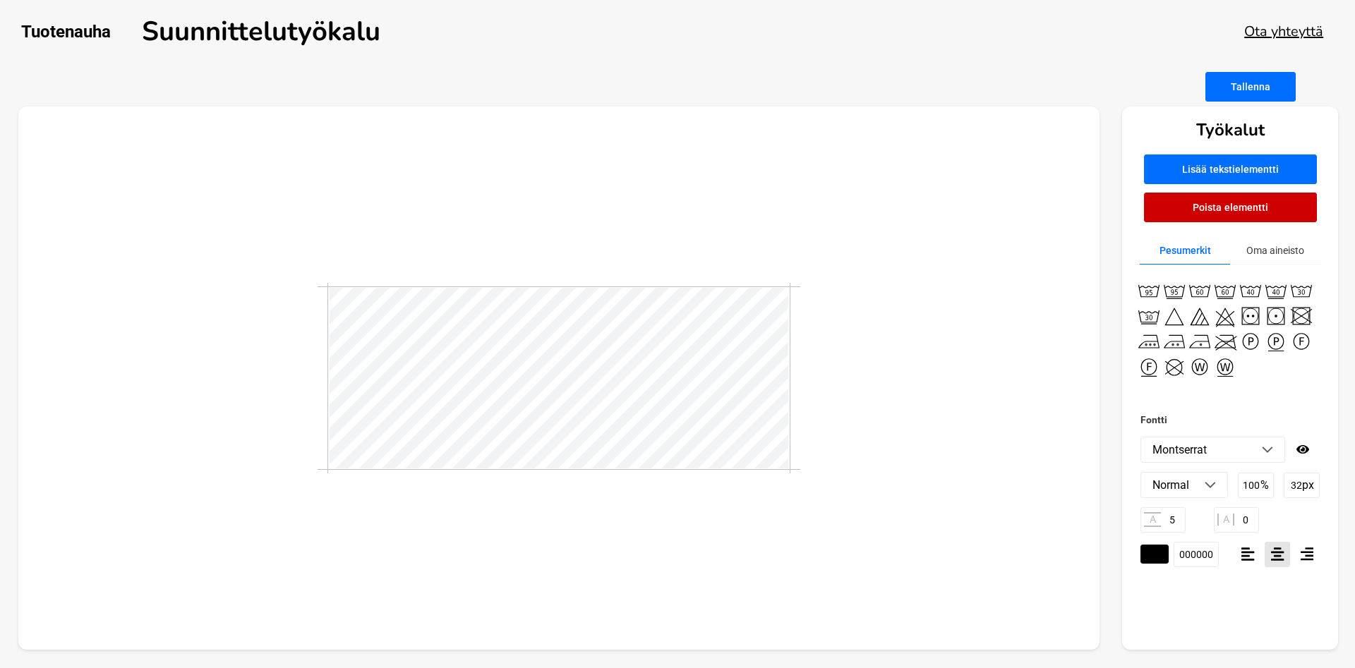
scroll to position [0, 1]
click at [740, 541] on div at bounding box center [559, 379] width 1082 height 544
click at [1303, 446] on icon at bounding box center [1302, 449] width 13 height 8
click at [1303, 446] on icon at bounding box center [1303, 449] width 14 height 11
click at [1303, 446] on icon at bounding box center [1302, 449] width 13 height 8
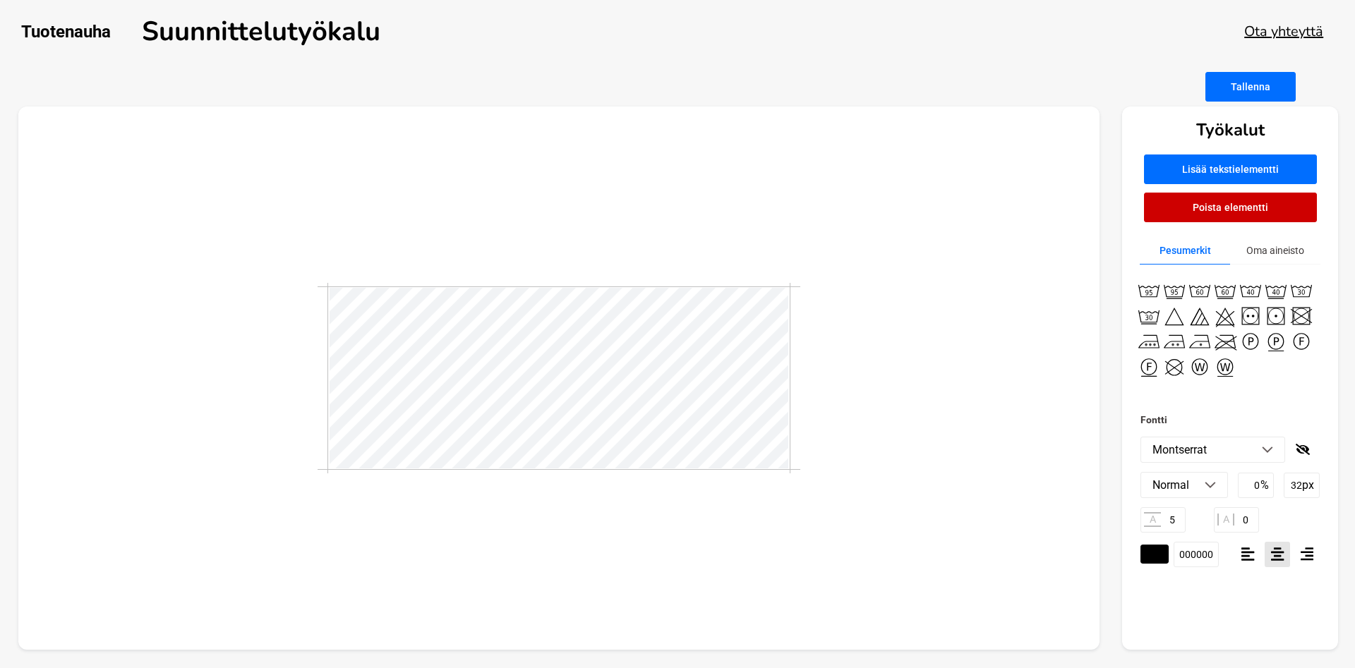
click at [1303, 446] on icon at bounding box center [1303, 449] width 14 height 11
type input "100"
click at [1241, 519] on input "0" at bounding box center [1236, 519] width 45 height 25
click at [1245, 522] on input "0" at bounding box center [1236, 519] width 45 height 25
type input "5"
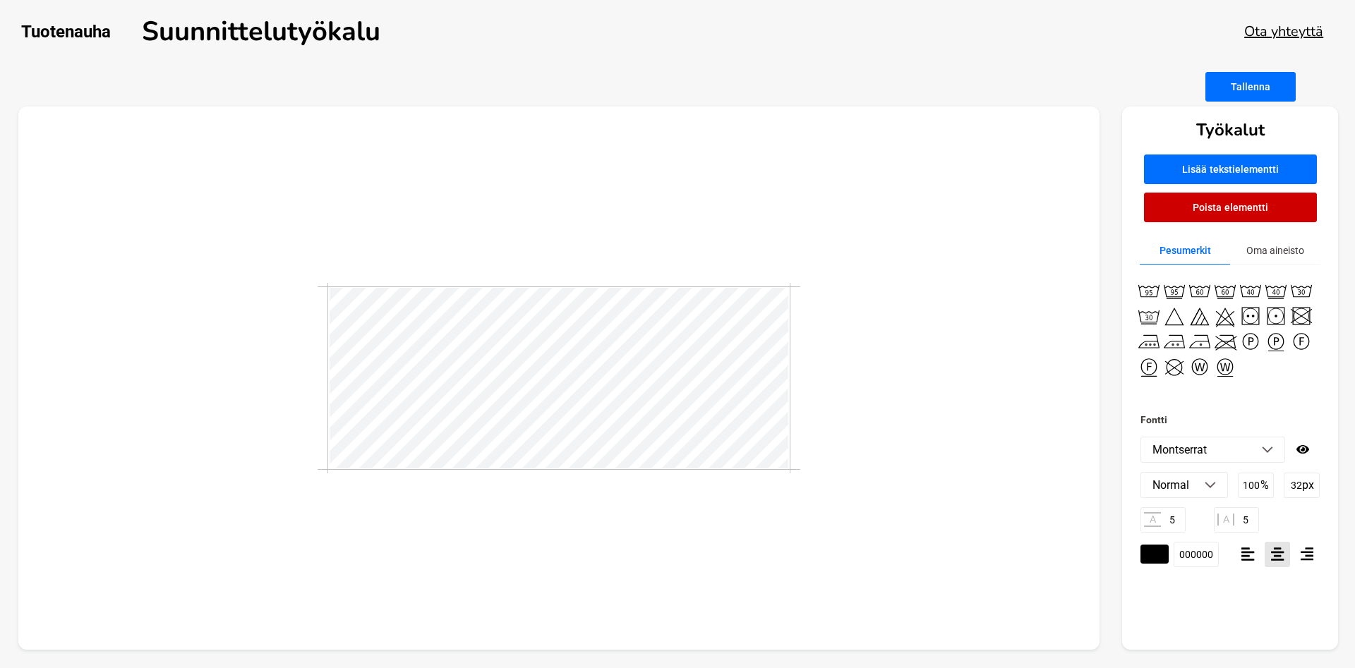
scroll to position [0, 0]
type textarea "AnnaS"
click at [1049, 551] on div at bounding box center [559, 379] width 1082 height 544
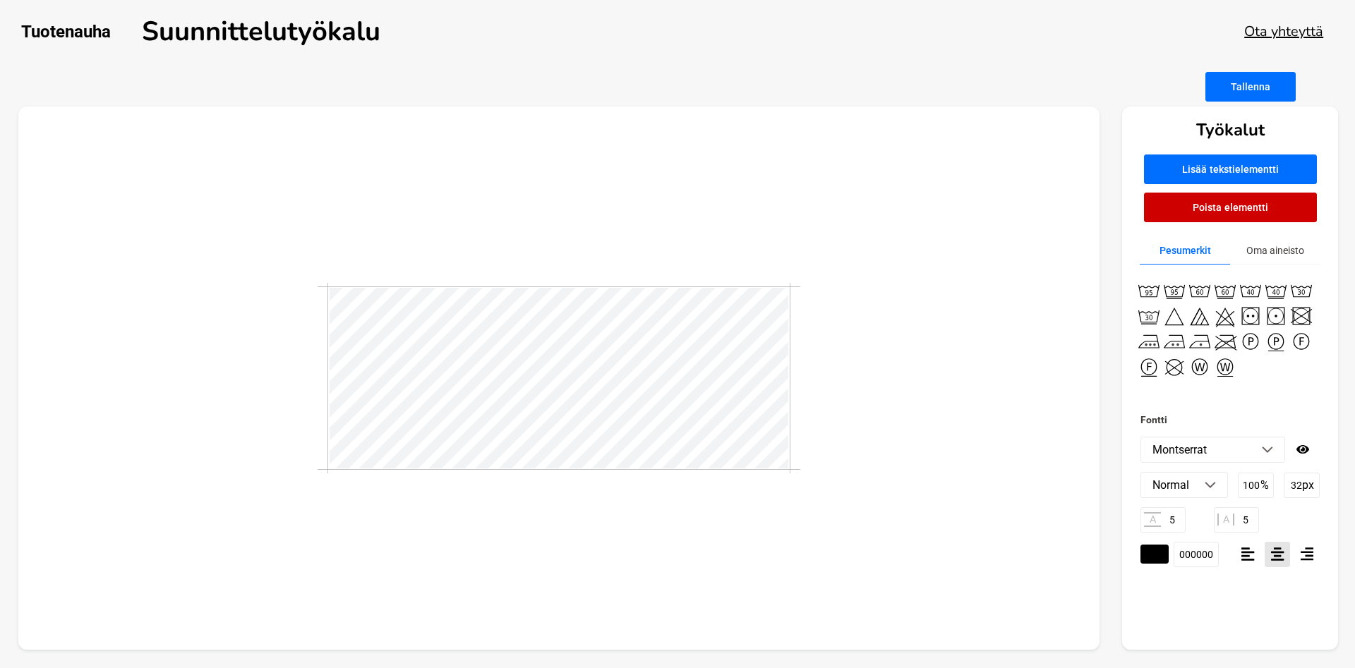
click at [975, 558] on div at bounding box center [559, 379] width 1082 height 544
click at [944, 376] on div at bounding box center [559, 379] width 1082 height 544
drag, startPoint x: 1181, startPoint y: 518, endPoint x: 1164, endPoint y: 520, distance: 17.1
click at [1164, 520] on input "5" at bounding box center [1162, 519] width 45 height 25
type input "1"
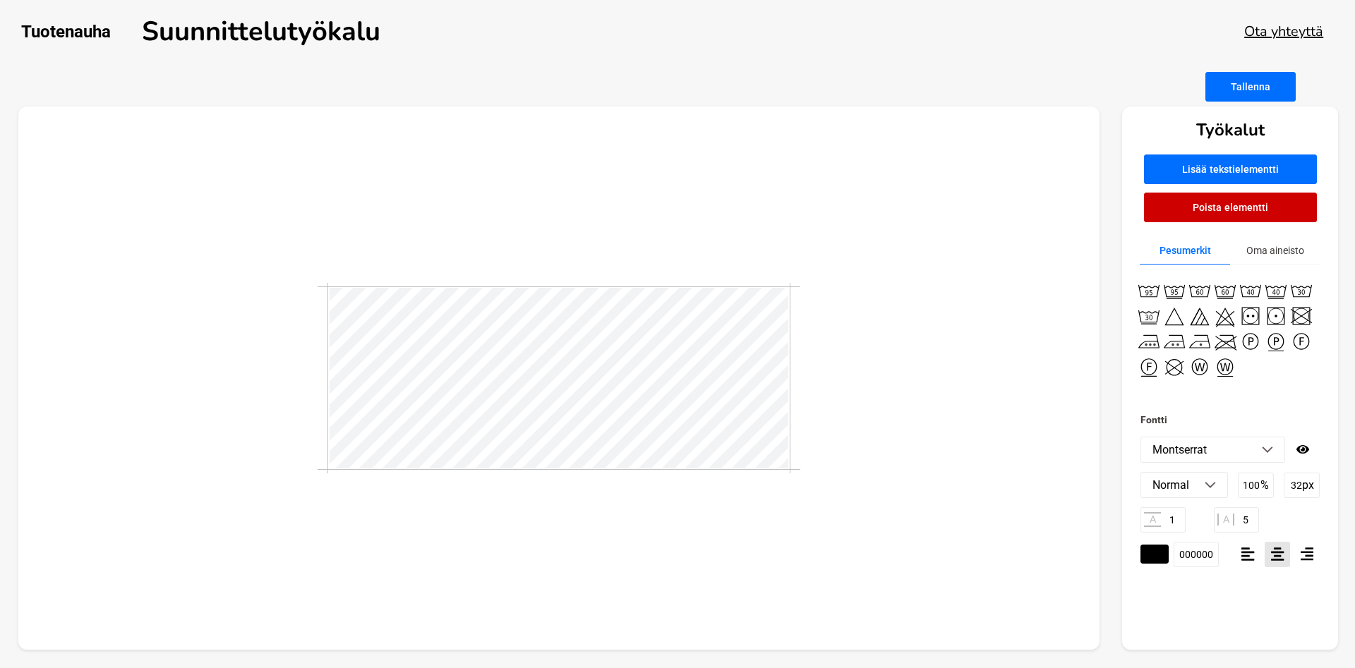
drag, startPoint x: 1253, startPoint y: 524, endPoint x: 1237, endPoint y: 522, distance: 16.3
click at [1237, 522] on input "5" at bounding box center [1236, 519] width 45 height 25
type input "1"
drag, startPoint x: 1181, startPoint y: 514, endPoint x: 1164, endPoint y: 521, distance: 17.4
click at [1164, 521] on input "1" at bounding box center [1162, 519] width 45 height 25
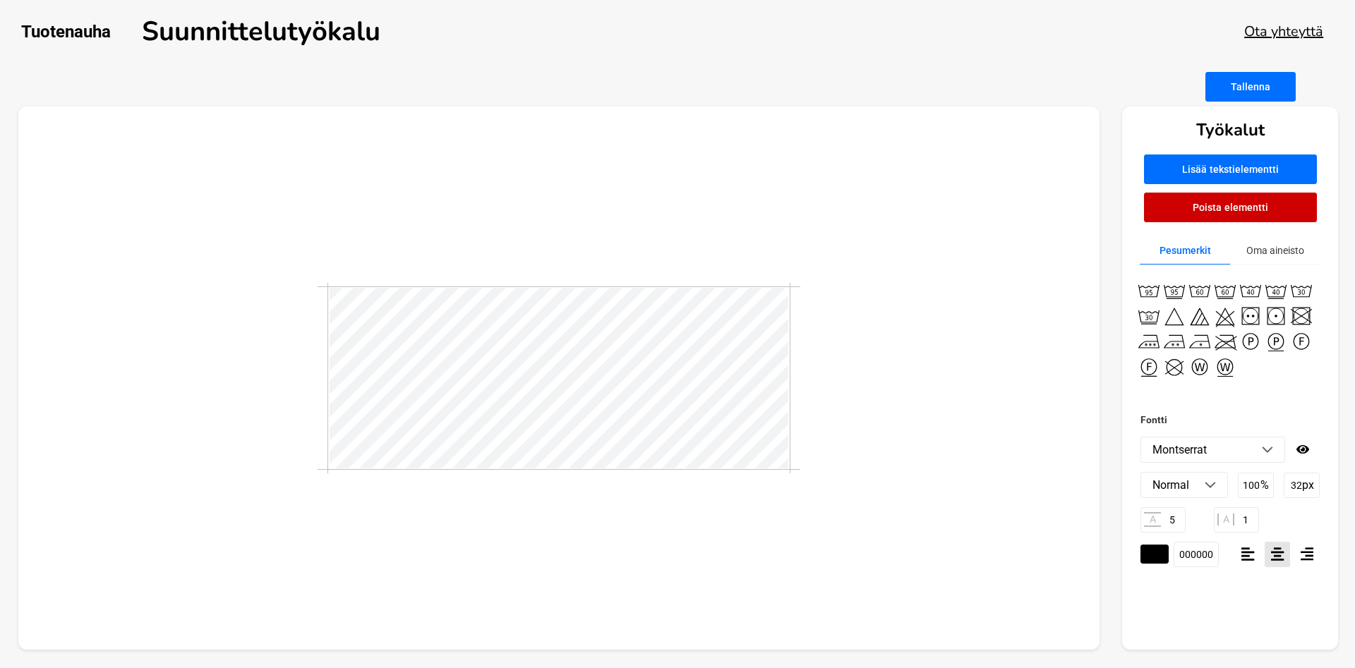
type input "5"
drag, startPoint x: 1253, startPoint y: 522, endPoint x: 1240, endPoint y: 522, distance: 12.7
click at [1240, 522] on input "1" at bounding box center [1236, 519] width 45 height 25
type input "5"
drag, startPoint x: 1181, startPoint y: 520, endPoint x: 1162, endPoint y: 523, distance: 19.3
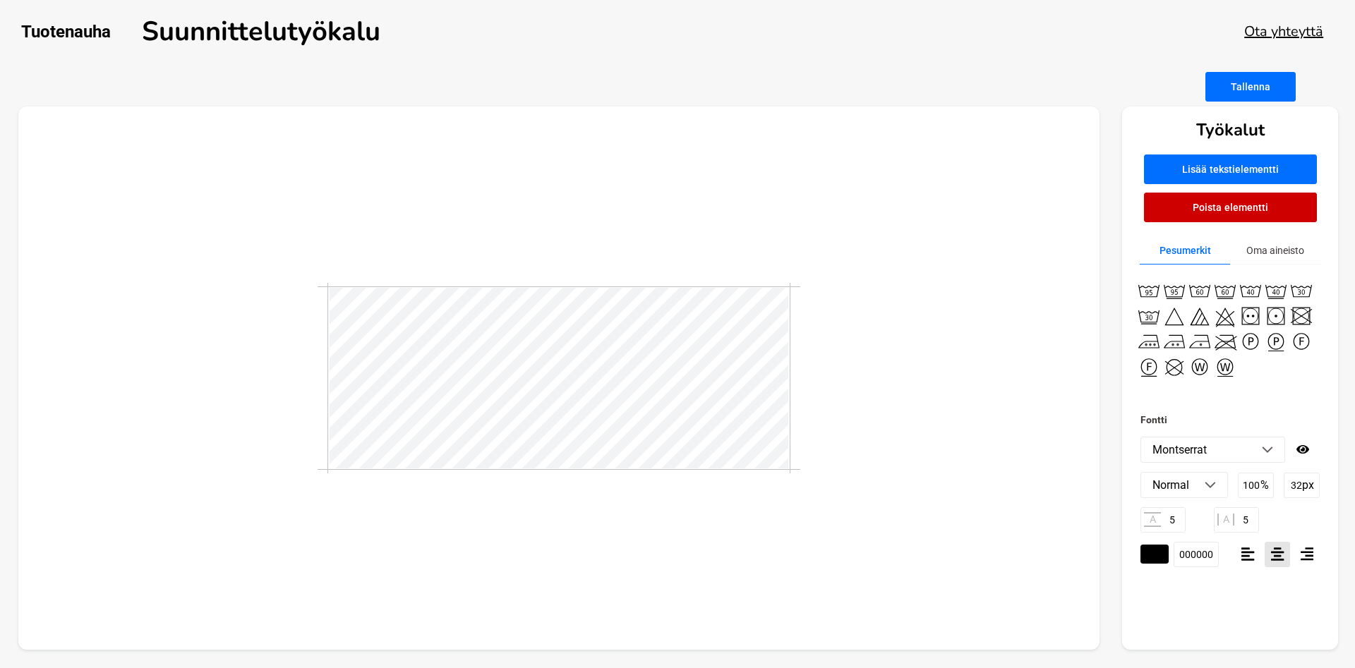
click at [1162, 523] on input "5" at bounding box center [1162, 519] width 45 height 25
type input "10"
drag, startPoint x: 1246, startPoint y: 522, endPoint x: 1236, endPoint y: 523, distance: 10.0
click at [1236, 523] on input "5" at bounding box center [1236, 519] width 45 height 25
type input "10"
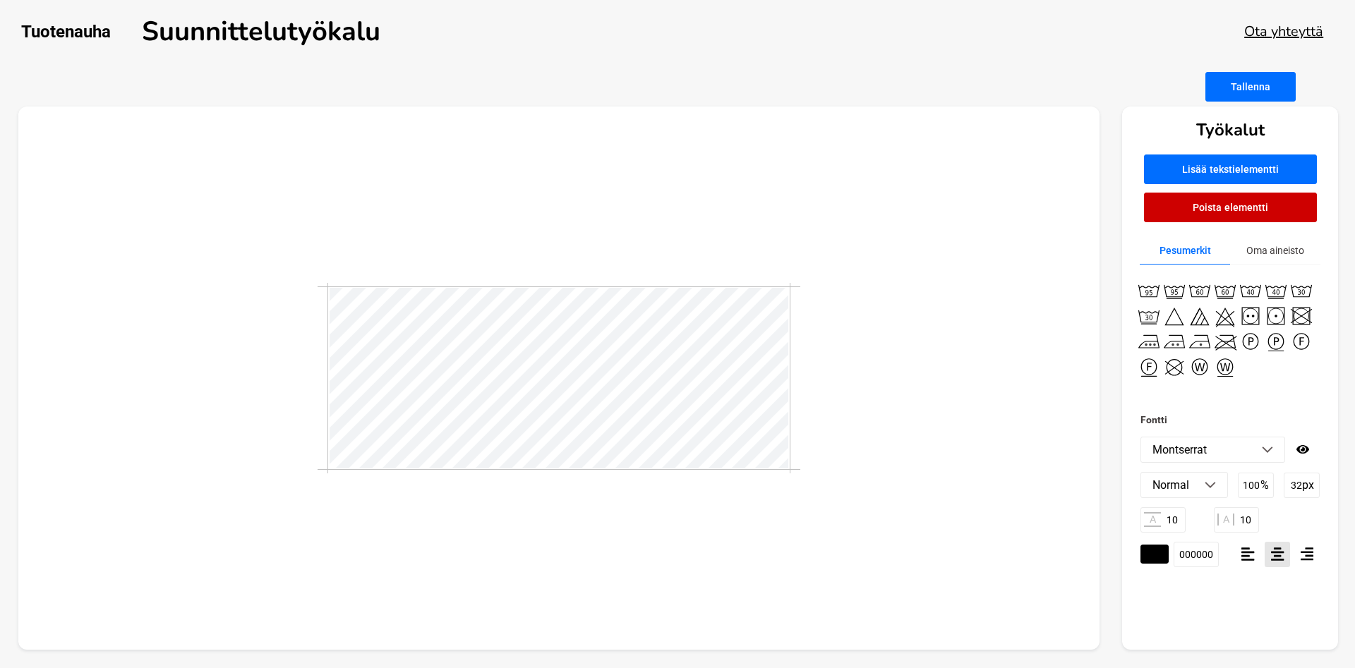
click at [777, 529] on div at bounding box center [559, 379] width 1082 height 544
drag, startPoint x: 1179, startPoint y: 520, endPoint x: 1164, endPoint y: 524, distance: 15.2
click at [1164, 524] on input "10" at bounding box center [1162, 519] width 45 height 25
type input "20"
click at [838, 518] on div at bounding box center [559, 379] width 1082 height 544
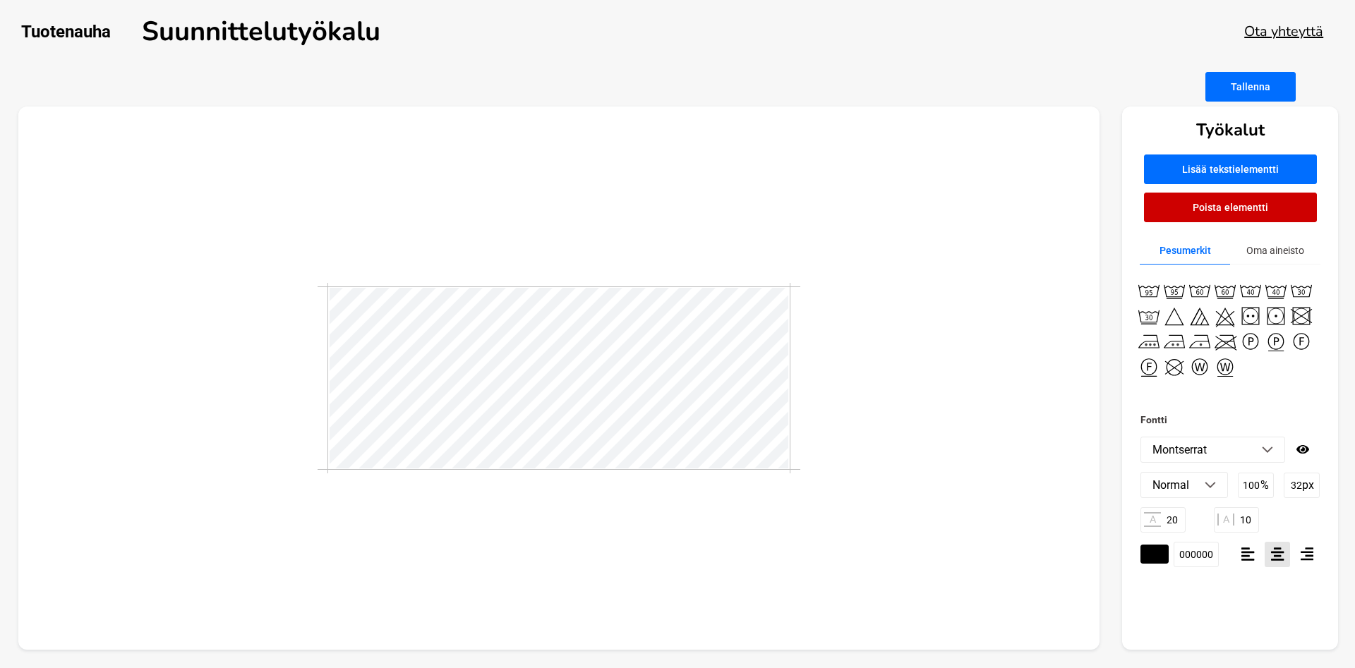
click at [1246, 523] on input "10" at bounding box center [1236, 519] width 45 height 25
drag, startPoint x: 1251, startPoint y: 523, endPoint x: 1238, endPoint y: 526, distance: 13.7
click at [1238, 526] on input "10" at bounding box center [1236, 519] width 45 height 25
type input "20"
click at [921, 520] on div at bounding box center [559, 379] width 1082 height 544
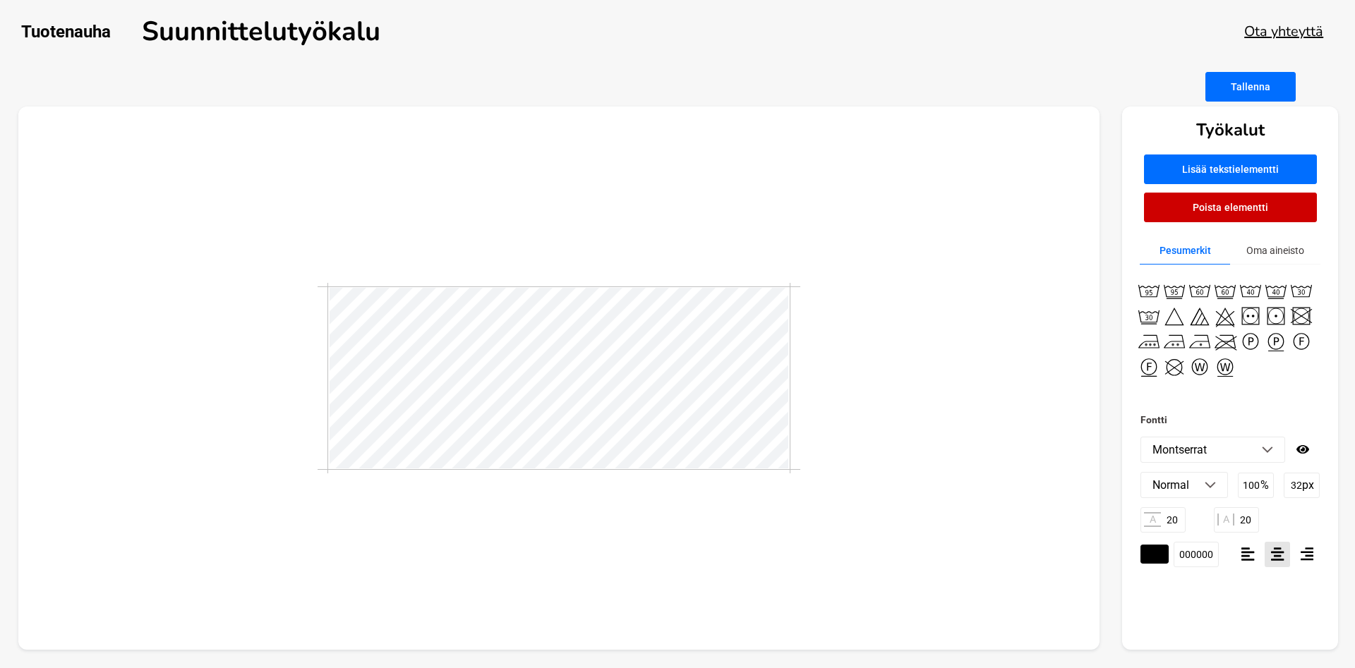
drag, startPoint x: 1179, startPoint y: 524, endPoint x: 1160, endPoint y: 526, distance: 18.5
click at [1160, 526] on input "20" at bounding box center [1162, 519] width 45 height 25
type input "1"
click at [801, 514] on div at bounding box center [559, 379] width 1082 height 544
drag, startPoint x: 1253, startPoint y: 524, endPoint x: 1239, endPoint y: 527, distance: 15.1
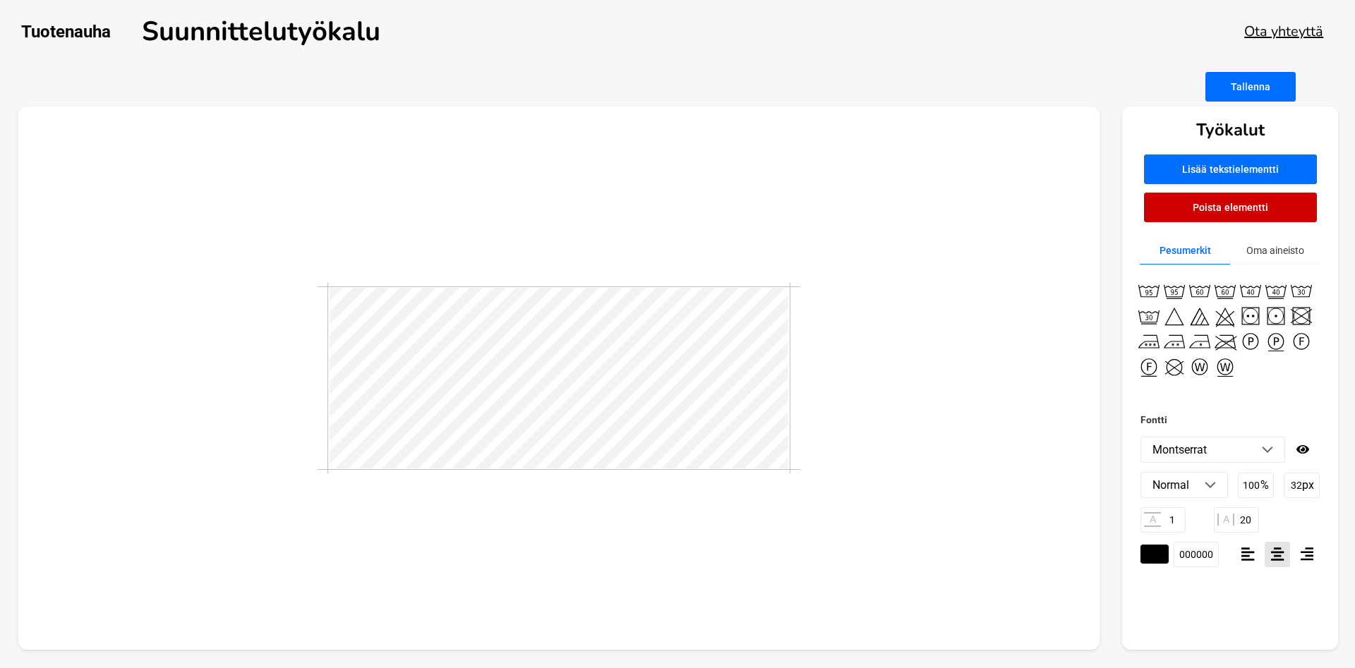
click at [1239, 527] on input "20" at bounding box center [1236, 519] width 45 height 25
type input "30"
click at [627, 532] on div at bounding box center [559, 379] width 1082 height 544
drag, startPoint x: 642, startPoint y: 495, endPoint x: 651, endPoint y: 474, distance: 23.1
click at [644, 490] on div at bounding box center [559, 379] width 1082 height 544
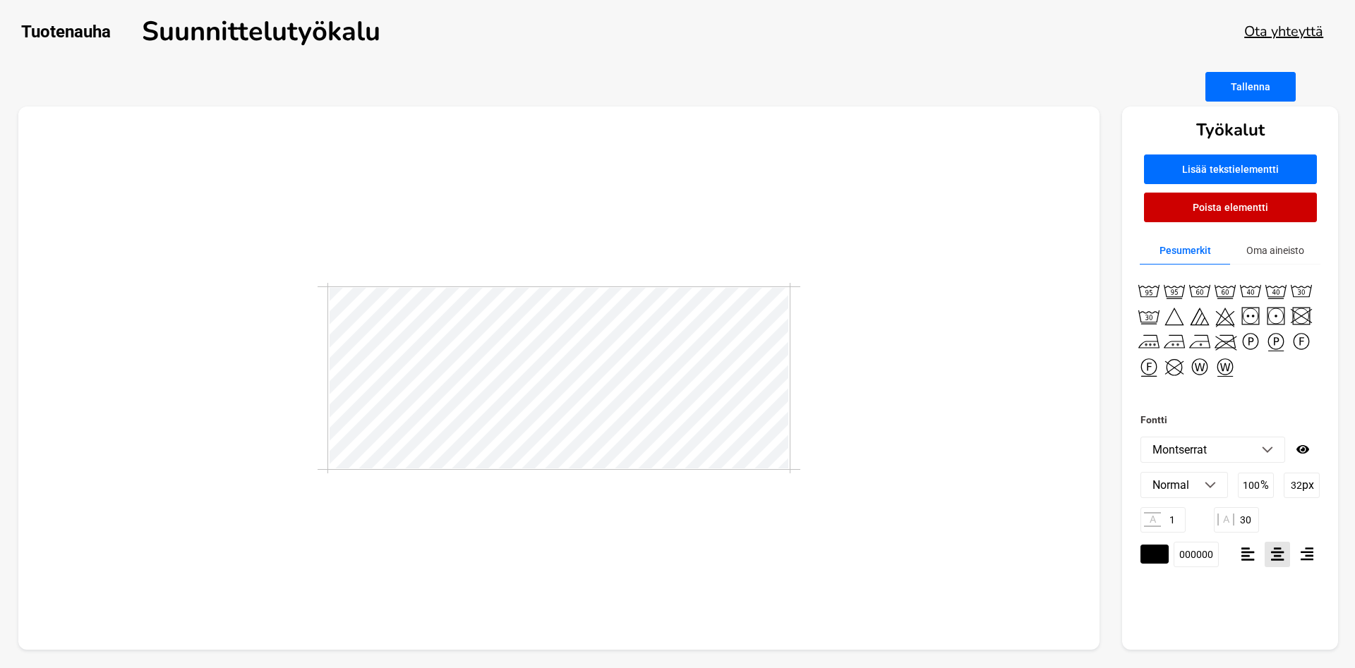
click at [1210, 486] on img at bounding box center [1210, 485] width 11 height 7
click at [1168, 562] on li "Bold" at bounding box center [1184, 562] width 86 height 25
click at [1214, 488] on img at bounding box center [1210, 485] width 11 height 7
click at [1171, 515] on li "Normal" at bounding box center [1184, 513] width 86 height 25
click at [910, 496] on div at bounding box center [559, 379] width 1082 height 544
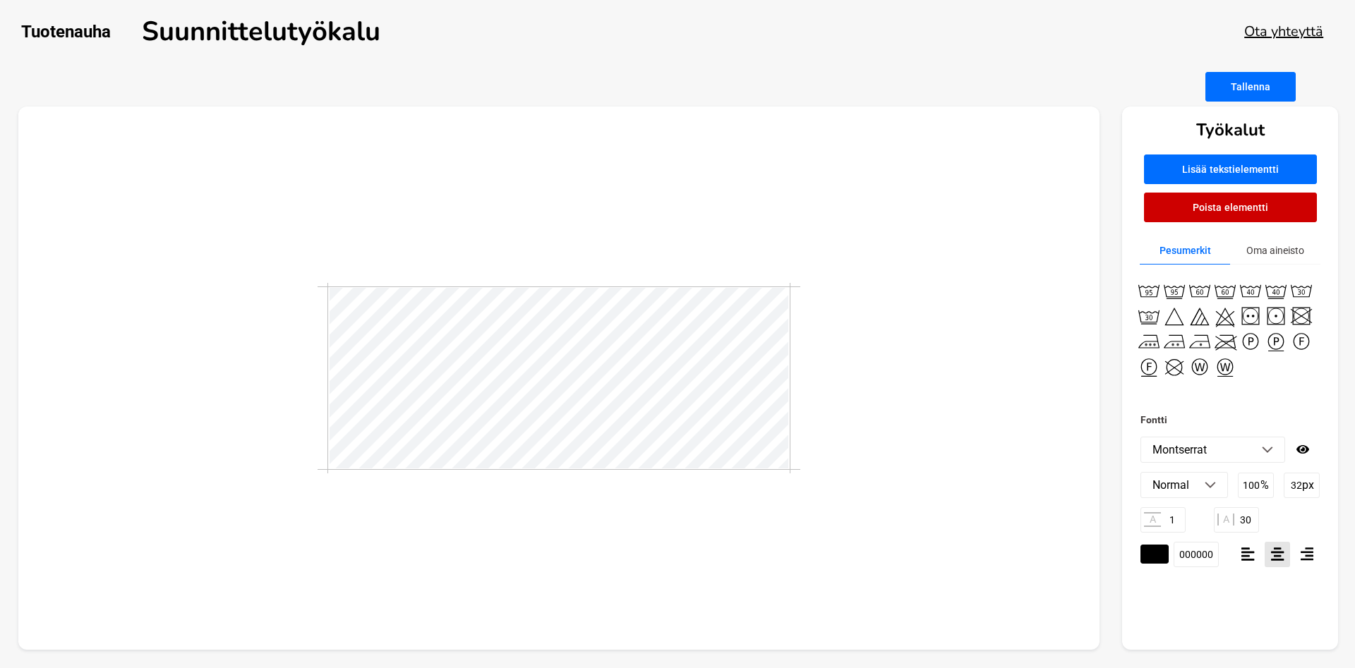
click at [1238, 83] on button "Tallenna" at bounding box center [1250, 87] width 90 height 30
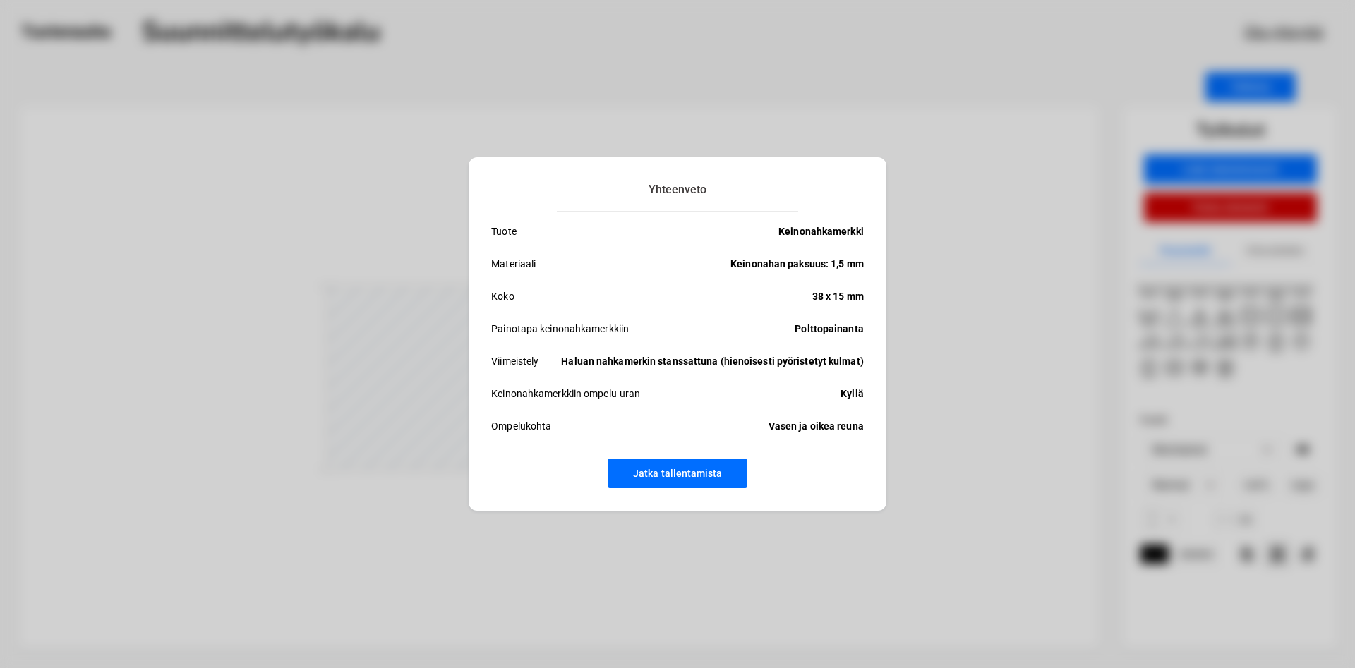
click at [571, 361] on p "Haluan nahkamerkin stanssattuna (hienoisesti pyöristetyt kulmat)" at bounding box center [712, 361] width 302 height 17
drag, startPoint x: 561, startPoint y: 359, endPoint x: 872, endPoint y: 366, distance: 311.3
click at [872, 366] on div "Yhteenveto Tuote Keinonahkamerkki Materiaali Keinonahan paksuus: 1,5 mm Koko 38…" at bounding box center [678, 334] width 418 height 354
copy p "Haluan nahkamerkin stanssattuna (hienoisesti pyöristetyt kulmat)"
click at [703, 476] on button "Jatka tallentamista" at bounding box center [678, 474] width 140 height 30
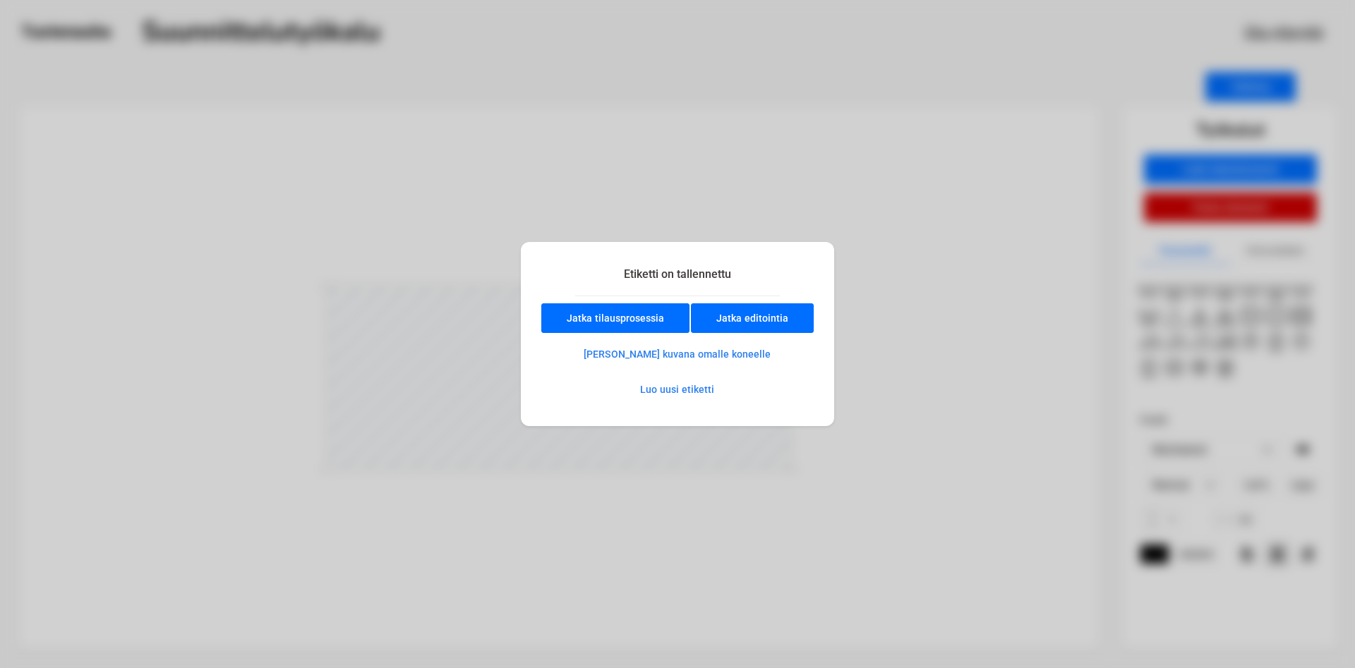
click at [665, 349] on button "Tallenna kuvana omalle koneelle" at bounding box center [677, 354] width 236 height 28
click at [764, 318] on button "Jatka editointia" at bounding box center [752, 318] width 123 height 30
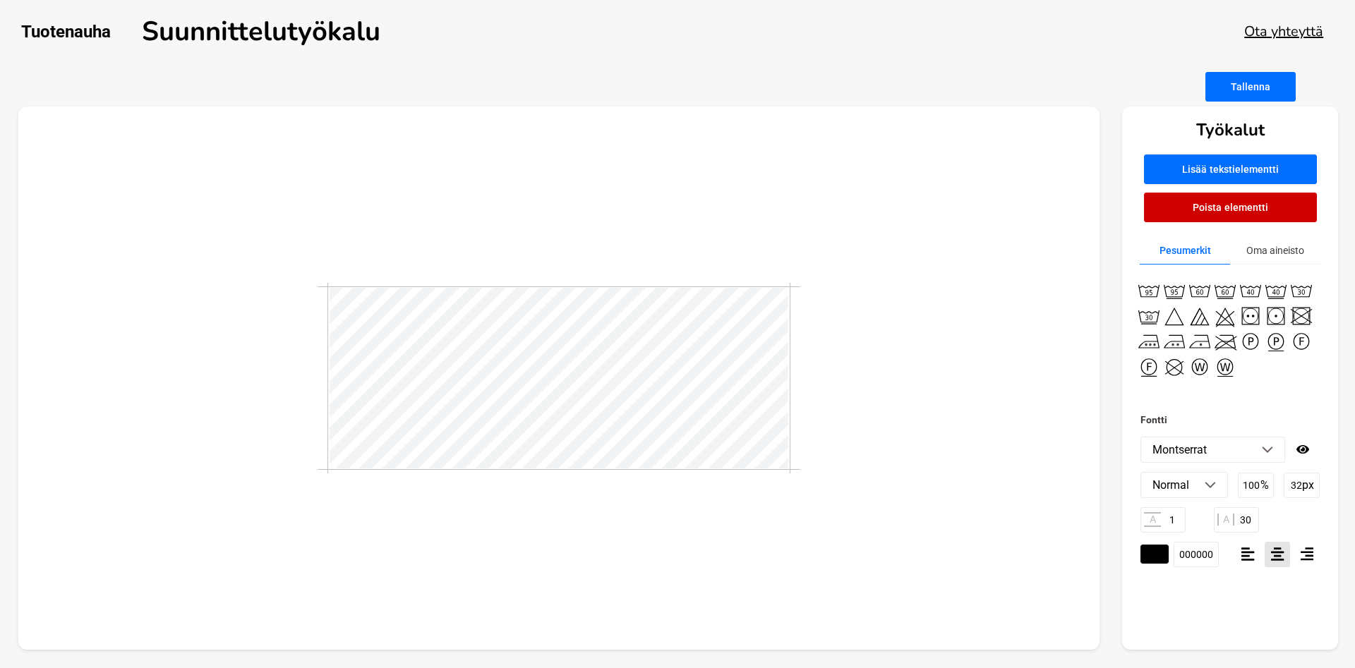
click at [1259, 88] on button "Tallenna" at bounding box center [1250, 87] width 90 height 30
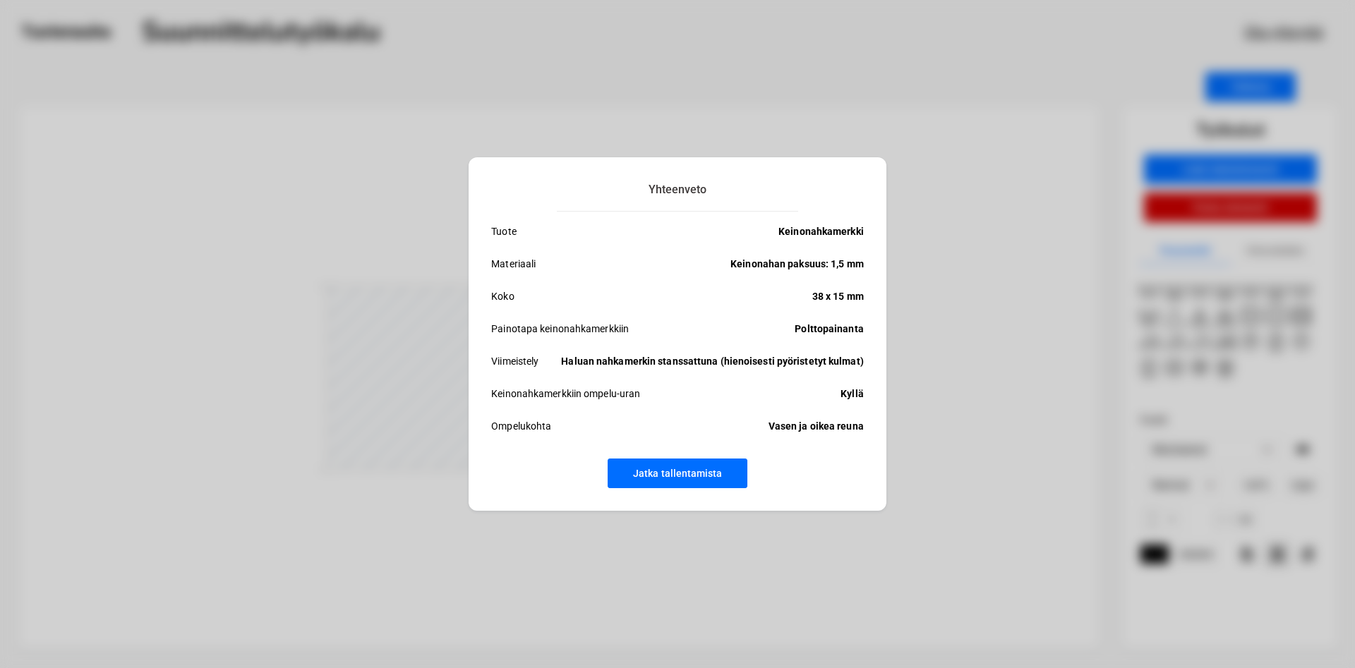
click at [665, 469] on button "Jatka tallentamista" at bounding box center [678, 474] width 140 height 30
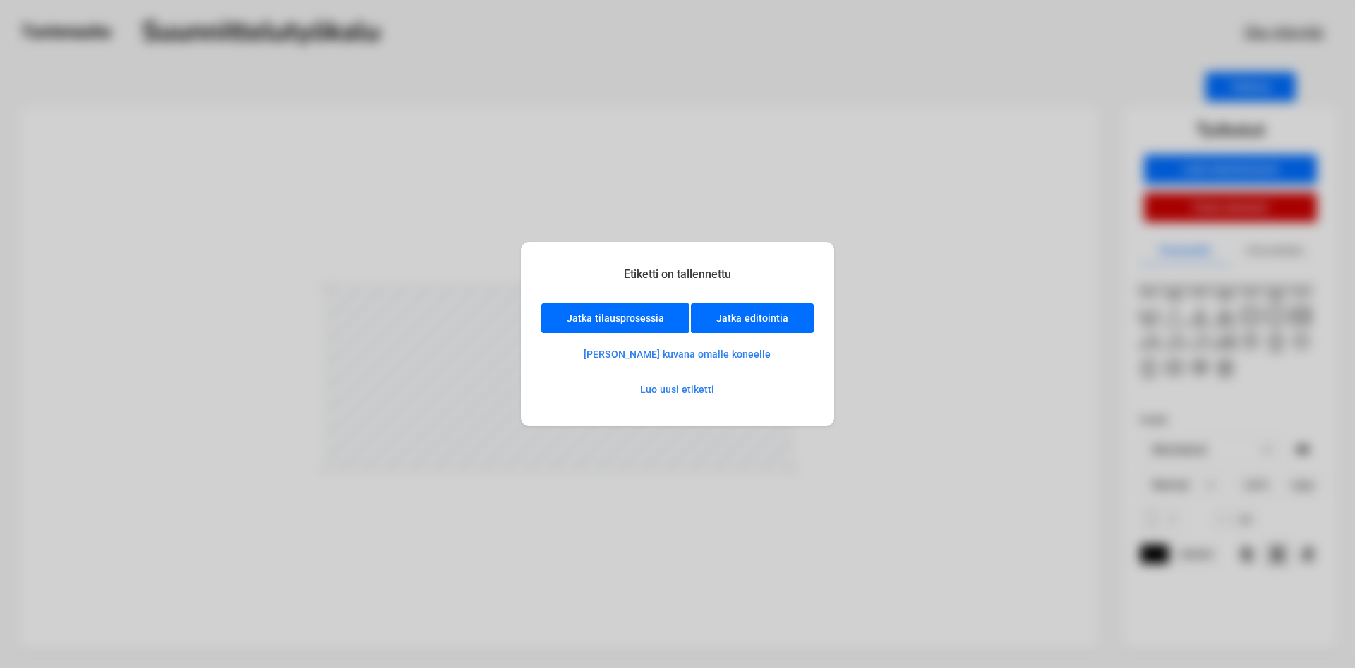
click at [614, 319] on button "Jatka tilausprosessia" at bounding box center [615, 318] width 148 height 30
